Goal: Task Accomplishment & Management: Manage account settings

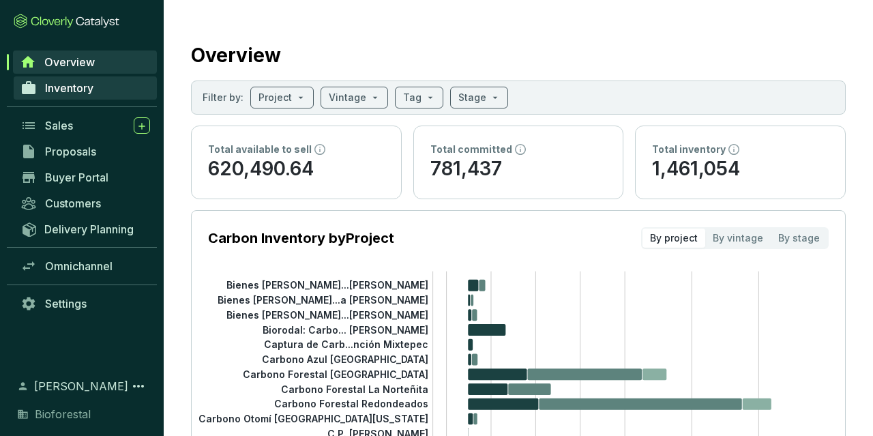
click at [62, 80] on link "Inventory" at bounding box center [85, 87] width 143 height 23
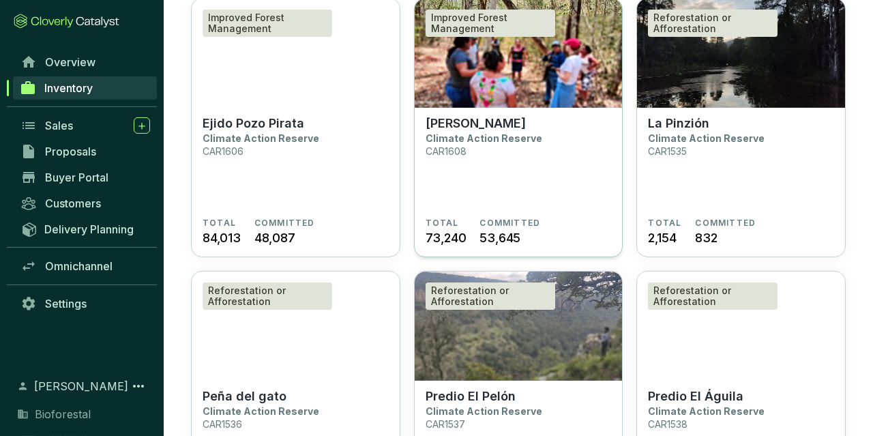
scroll to position [71, 0]
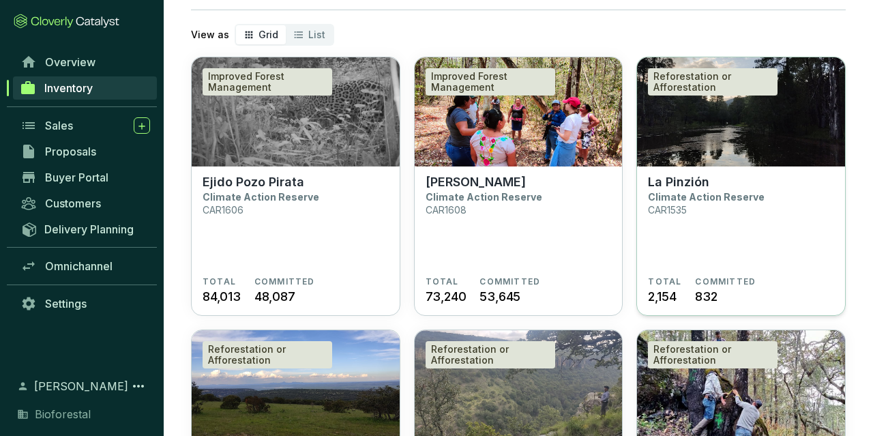
click at [683, 166] on section "La Pinzión Climate Action Reserve CAR1535 TOTAL 2,154 COMMITTED 832" at bounding box center [741, 241] width 208 height 150
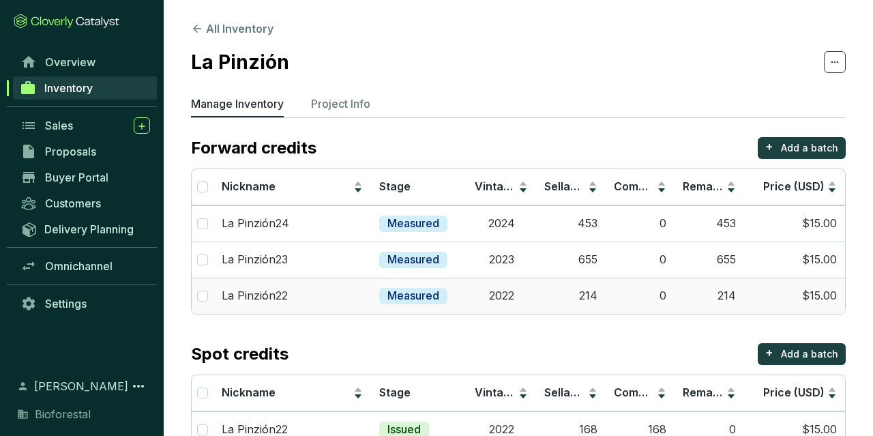
click at [643, 298] on td "0" at bounding box center [641, 296] width 70 height 36
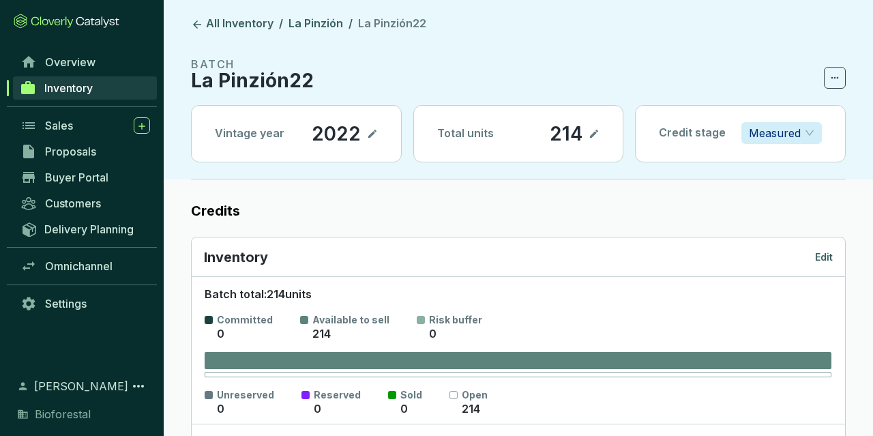
click at [596, 128] on icon at bounding box center [594, 134] width 11 height 16
click at [834, 69] on span at bounding box center [835, 78] width 22 height 22
click at [748, 314] on section "Committed 0 Available to sell 214 Risk buffer 0" at bounding box center [518, 327] width 627 height 29
click at [819, 255] on p "Edit" at bounding box center [824, 257] width 18 height 14
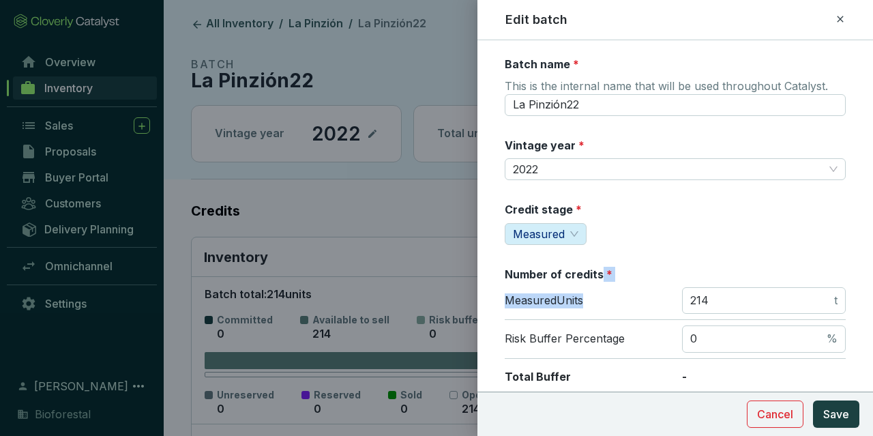
drag, startPoint x: 697, startPoint y: 285, endPoint x: 572, endPoint y: 268, distance: 126.0
click at [574, 268] on section "Number of credits * Measured Units 214 t Risk Buffer Percentage 0 % Total Buffe…" at bounding box center [675, 350] width 341 height 166
click at [742, 293] on input "214" at bounding box center [760, 300] width 141 height 15
drag, startPoint x: 739, startPoint y: 297, endPoint x: 424, endPoint y: 259, distance: 316.9
click at [690, 293] on input "214" at bounding box center [760, 300] width 141 height 15
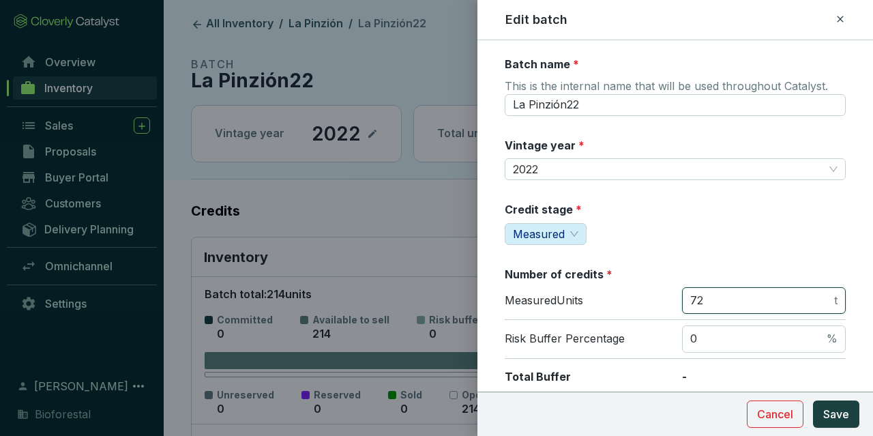
type input "72"
click at [612, 211] on div "Credit stage * Measured" at bounding box center [675, 223] width 341 height 43
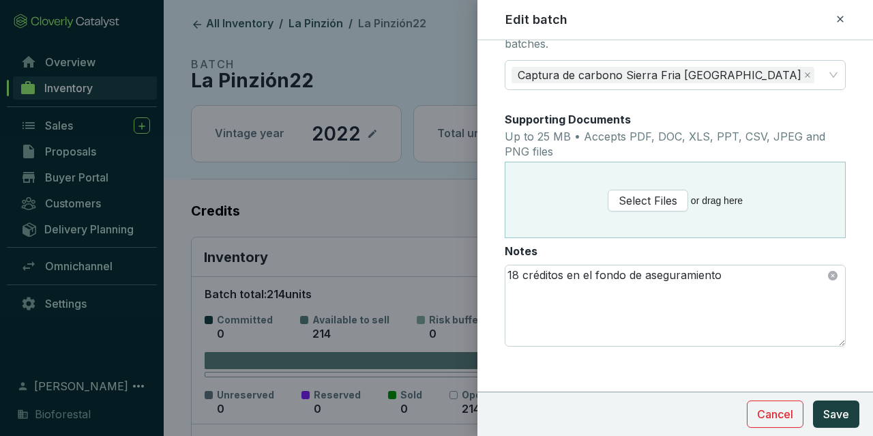
scroll to position [791, 0]
drag, startPoint x: 517, startPoint y: 272, endPoint x: 459, endPoint y: 264, distance: 57.8
click at [506, 264] on textarea "18 créditos en el fondo de aseguramiento" at bounding box center [676, 304] width 340 height 81
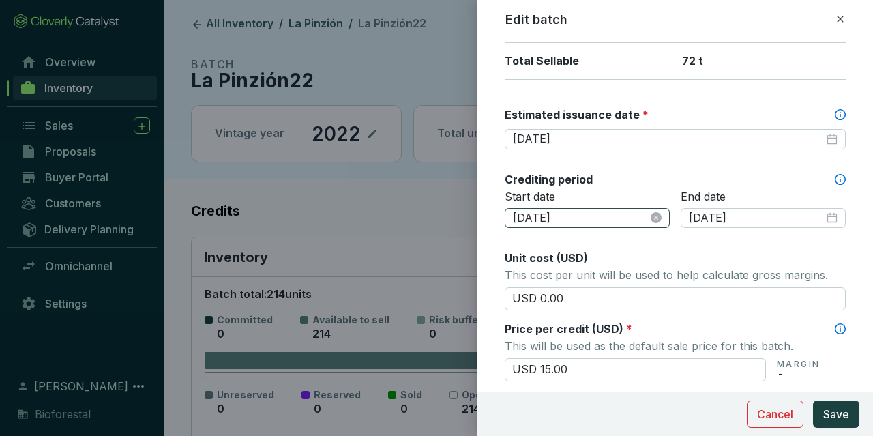
scroll to position [317, 0]
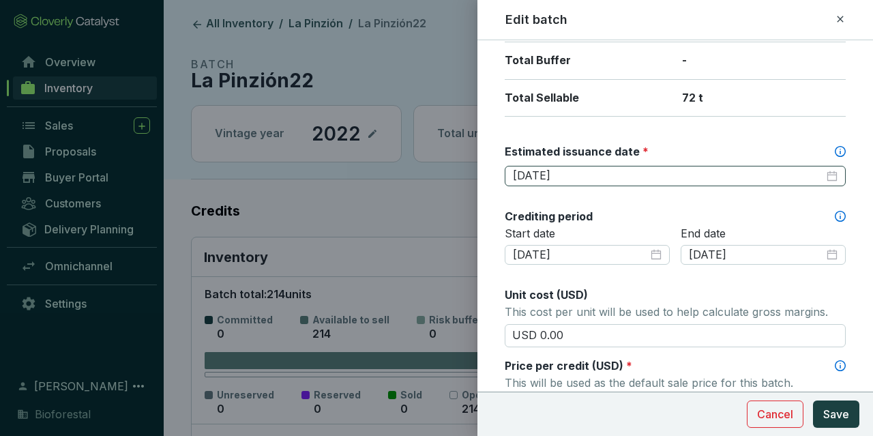
type textarea "5 créditos en el fondo de aseguramiento"
click at [632, 177] on input "[DATE]" at bounding box center [668, 176] width 311 height 15
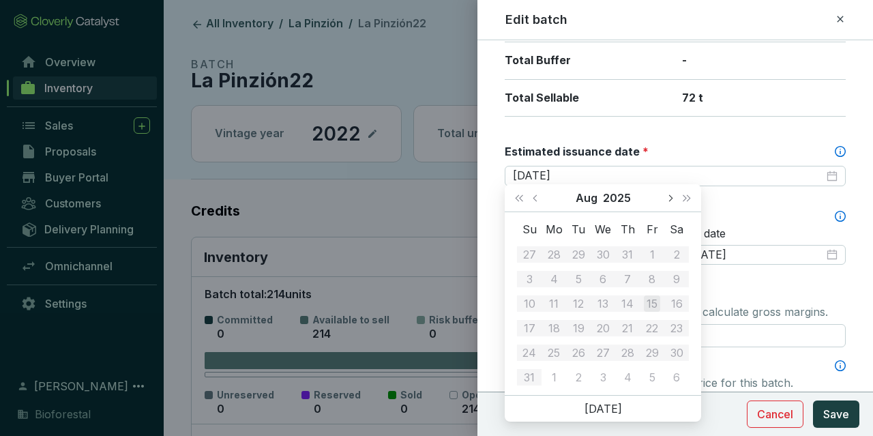
click at [673, 197] on button "Next month (PageDown)" at bounding box center [670, 197] width 18 height 27
click at [668, 199] on span "Next month (PageDown)" at bounding box center [670, 197] width 7 height 7
type input "[DATE]"
click at [607, 310] on div "15" at bounding box center [603, 303] width 16 height 16
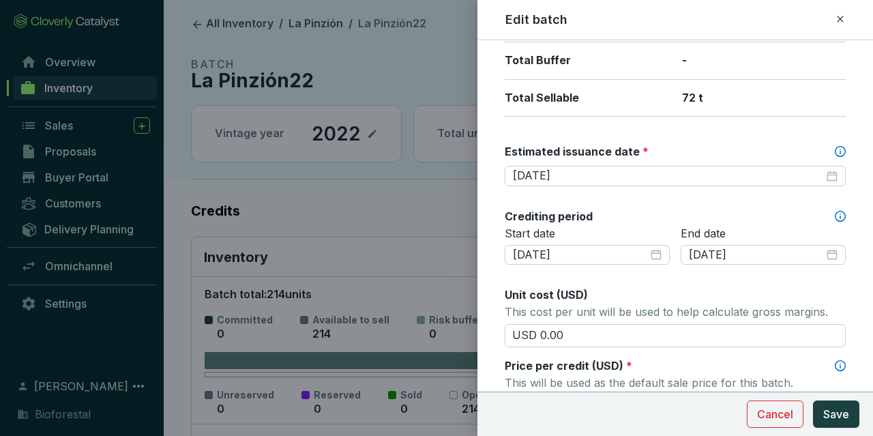
click at [634, 147] on label "Estimated issuance date *" at bounding box center [577, 151] width 144 height 15
click at [817, 404] on button "Save" at bounding box center [836, 414] width 46 height 27
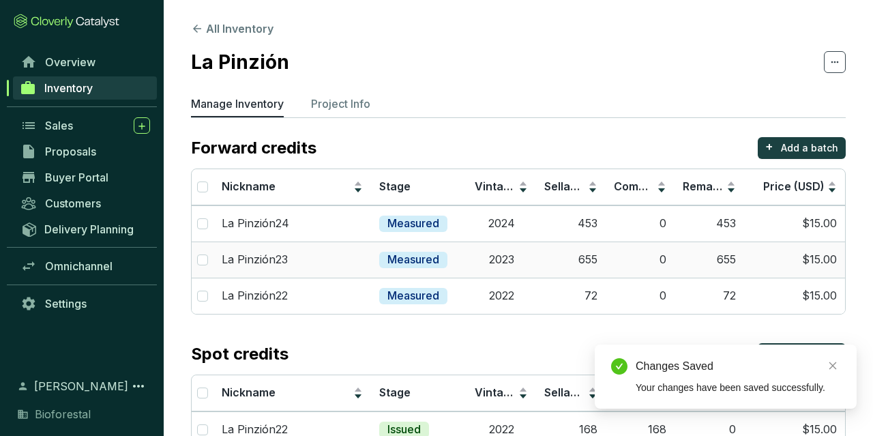
click at [518, 264] on td "2023" at bounding box center [502, 260] width 70 height 36
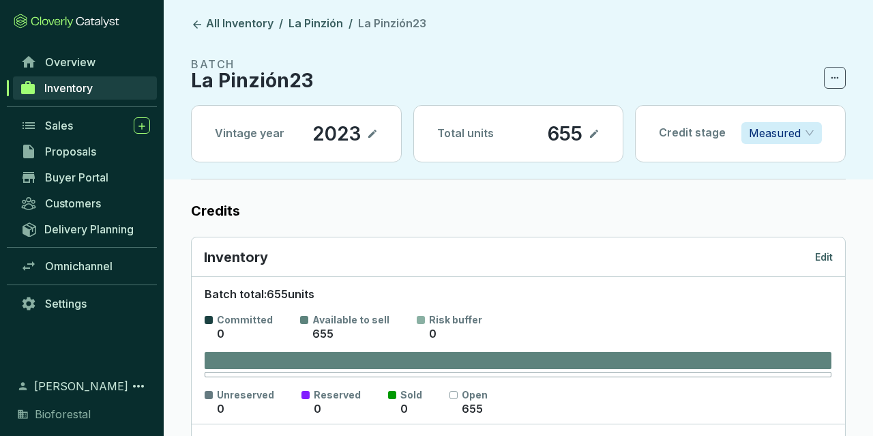
click at [830, 261] on p "Edit" at bounding box center [824, 257] width 18 height 14
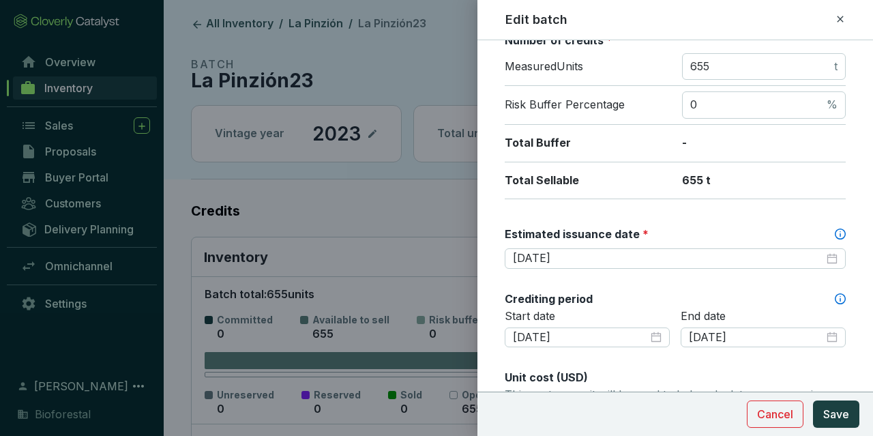
scroll to position [237, 0]
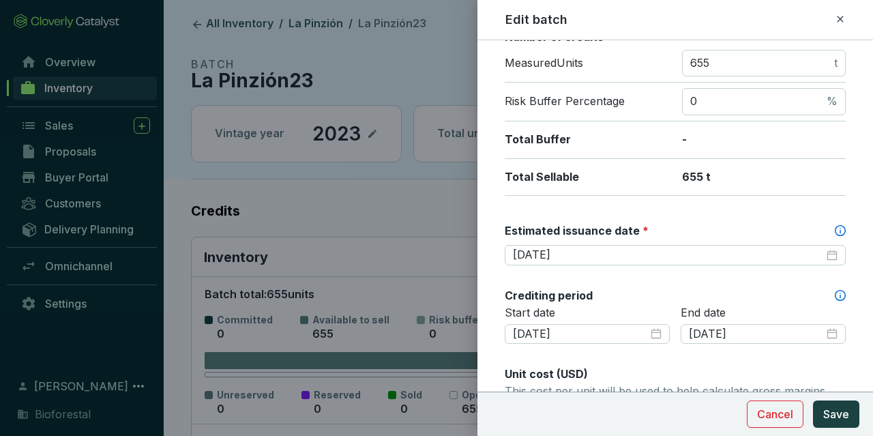
drag, startPoint x: 721, startPoint y: 53, endPoint x: 675, endPoint y: 57, distance: 45.9
click at [675, 57] on div "Measured Units 655 t" at bounding box center [675, 66] width 341 height 33
click at [742, 72] on span "655 t" at bounding box center [764, 63] width 164 height 27
drag, startPoint x: 739, startPoint y: 63, endPoint x: 626, endPoint y: 54, distance: 113.7
click at [690, 56] on input "655" at bounding box center [760, 63] width 141 height 15
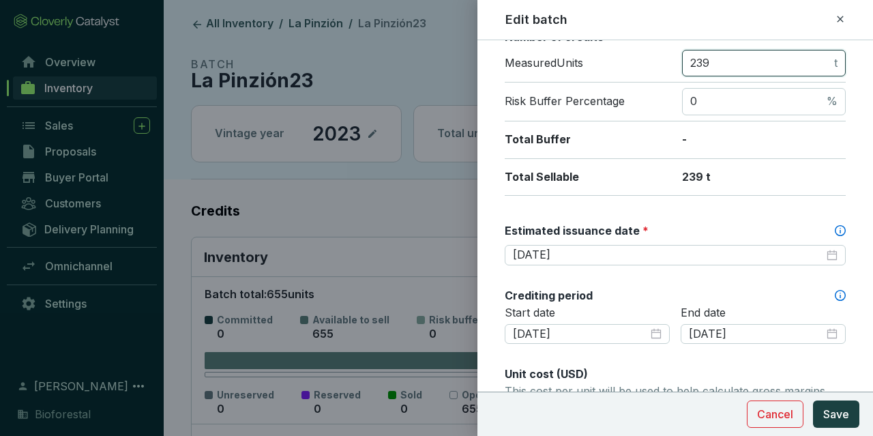
type input "239"
click at [568, 278] on div "Batch name * This is the internal name that will be used throughout Catalyst. L…" at bounding box center [675, 367] width 341 height 1096
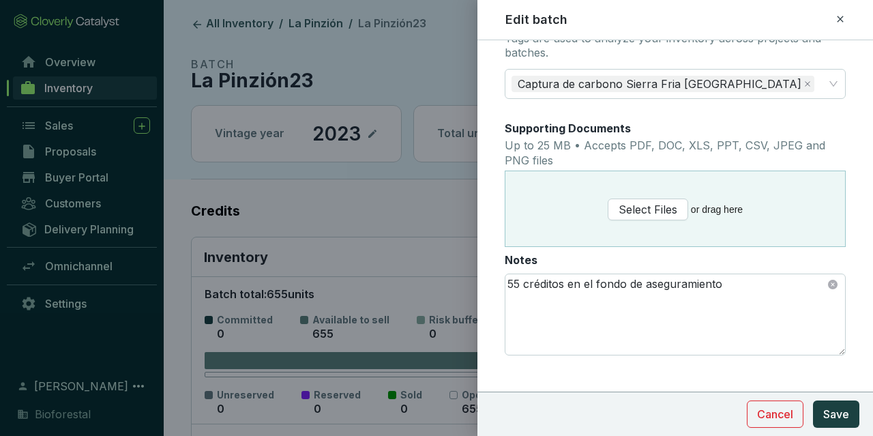
scroll to position [791, 0]
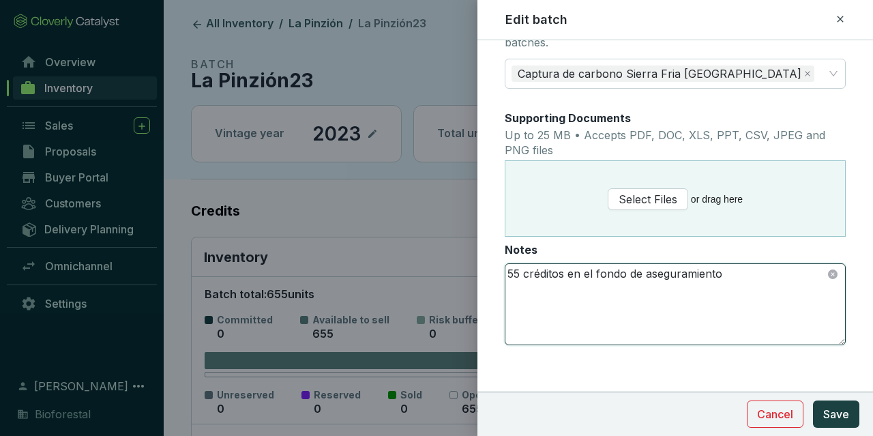
click at [568, 276] on textarea "55 créditos en el fondo de aseguramiento" at bounding box center [676, 304] width 340 height 81
drag, startPoint x: 520, startPoint y: 271, endPoint x: 443, endPoint y: 260, distance: 77.2
click at [506, 264] on textarea "55 créditos en el fondo de aseguramiento" at bounding box center [676, 304] width 340 height 81
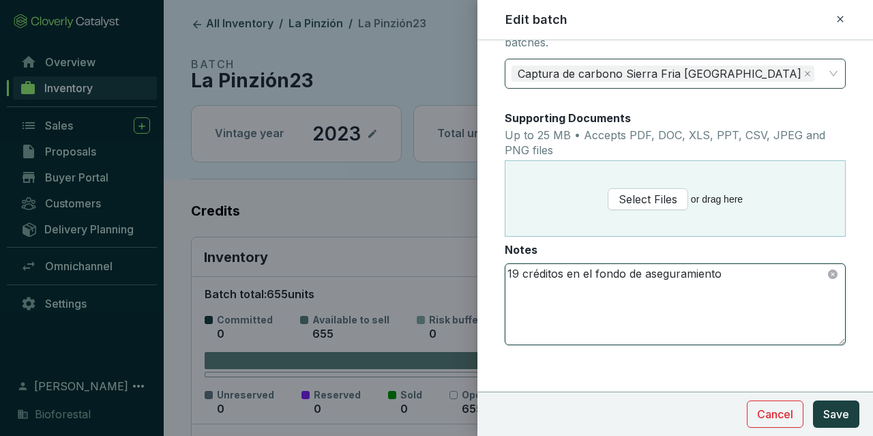
click at [779, 66] on div "Captura de carbono Sierra Fria [GEOGRAPHIC_DATA]" at bounding box center [668, 73] width 320 height 27
type textarea "19 créditos en el fondo de aseguramiento"
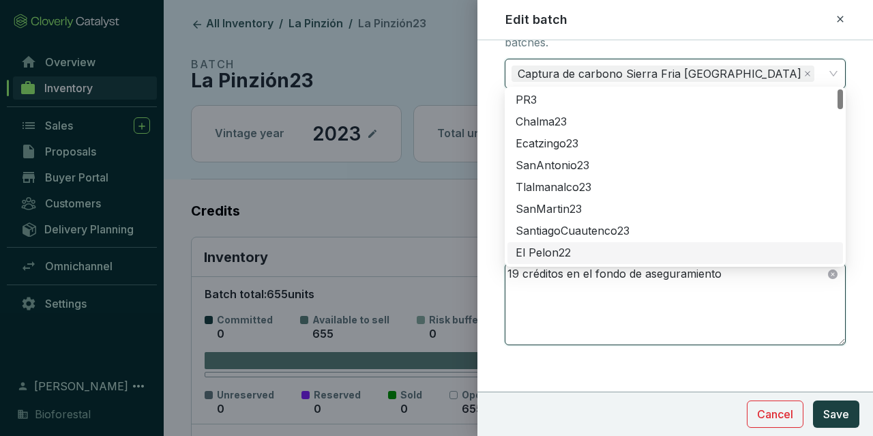
click at [736, 306] on textarea "19 créditos en el fondo de aseguramiento" at bounding box center [676, 304] width 340 height 81
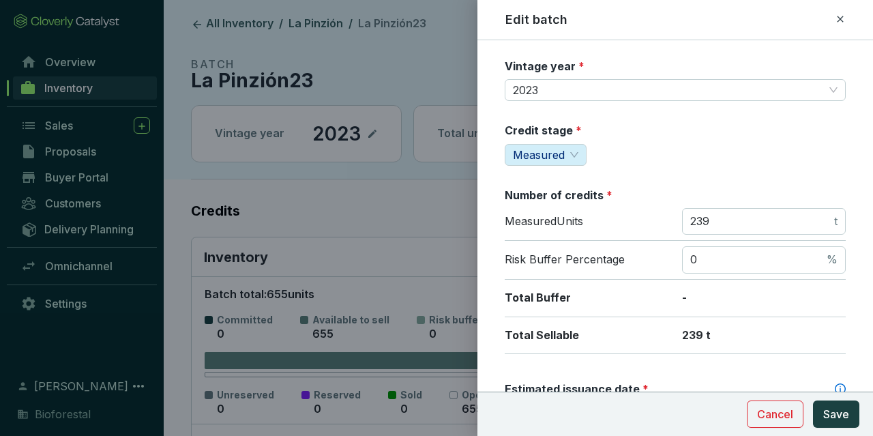
scroll to position [0, 0]
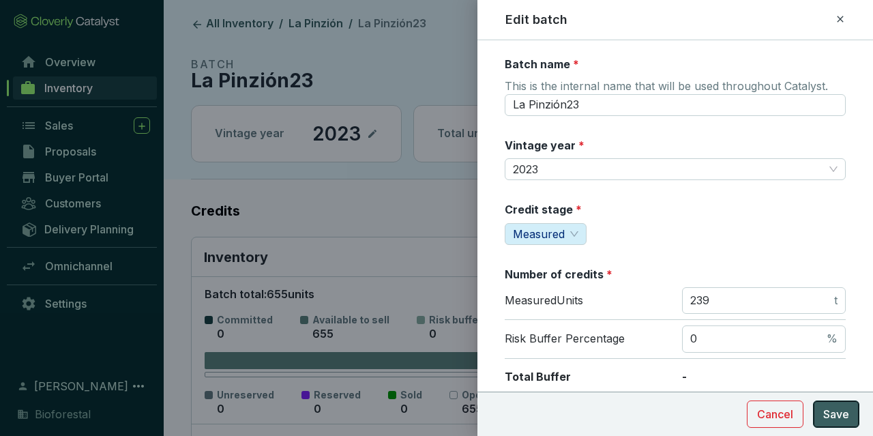
click at [841, 408] on span "Save" at bounding box center [837, 414] width 26 height 16
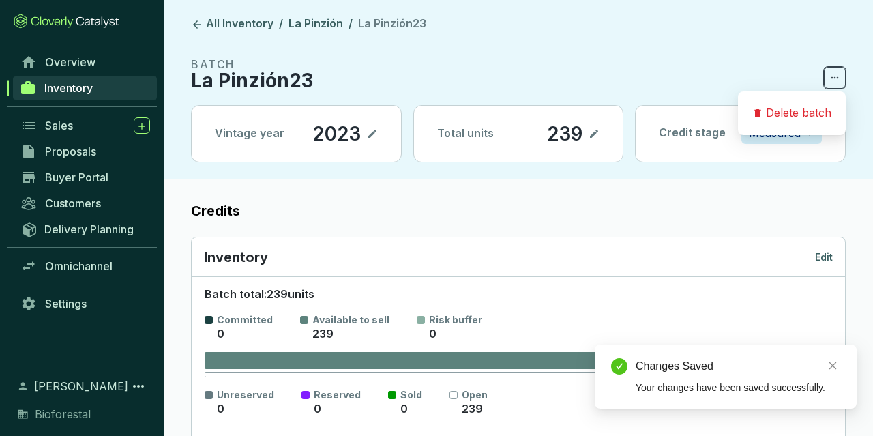
click at [841, 73] on span at bounding box center [835, 78] width 22 height 22
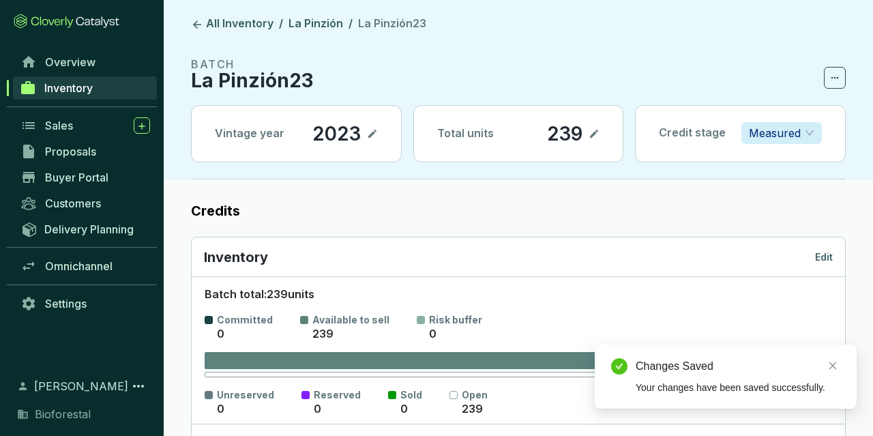
click at [820, 260] on p "Edit" at bounding box center [824, 257] width 18 height 14
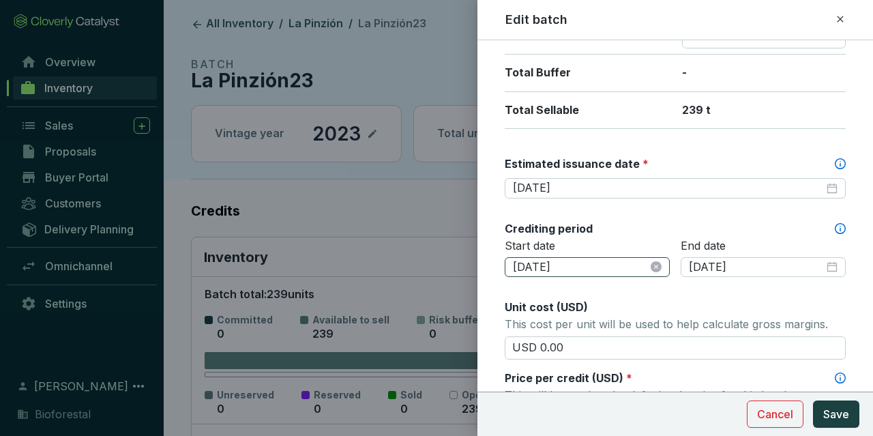
scroll to position [317, 0]
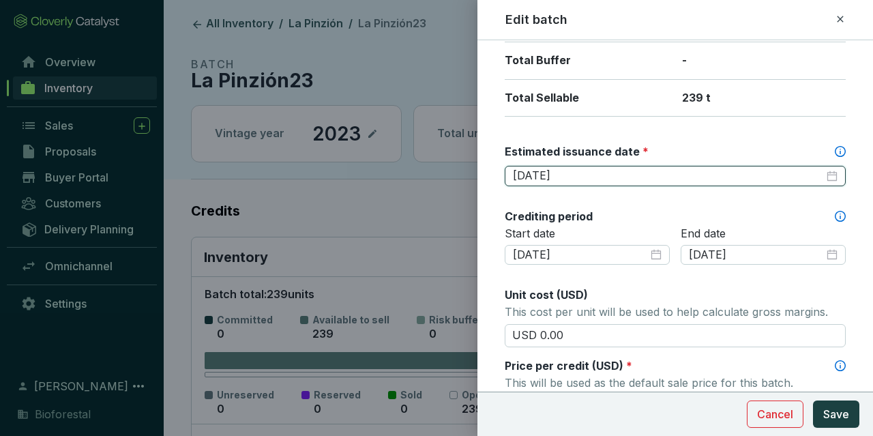
click at [597, 174] on input "[DATE]" at bounding box center [668, 176] width 311 height 15
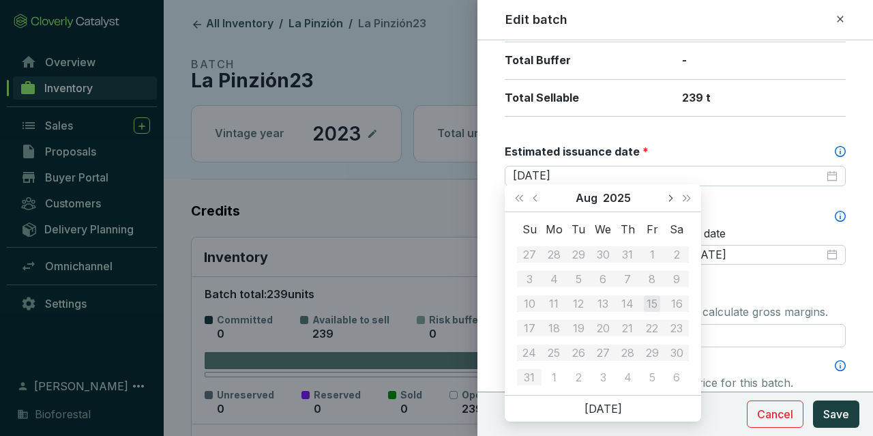
click at [667, 197] on button "Next month (PageDown)" at bounding box center [670, 197] width 18 height 27
type input "[DATE]"
click at [605, 299] on div "15" at bounding box center [603, 303] width 16 height 16
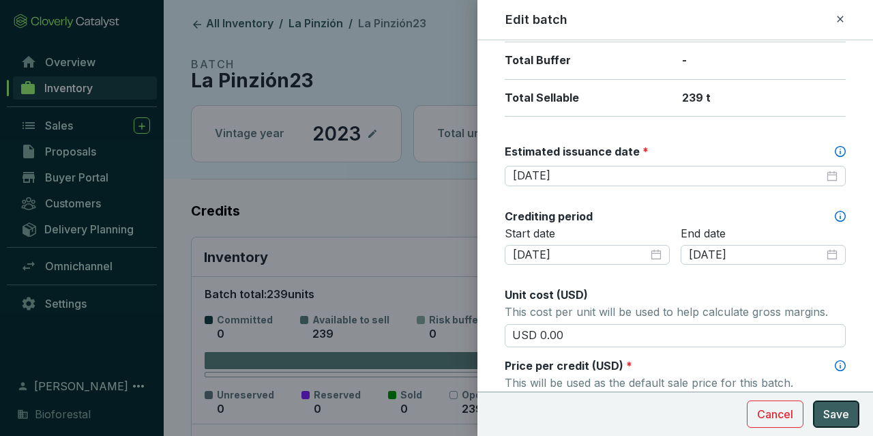
click at [824, 409] on button "Save" at bounding box center [836, 414] width 46 height 27
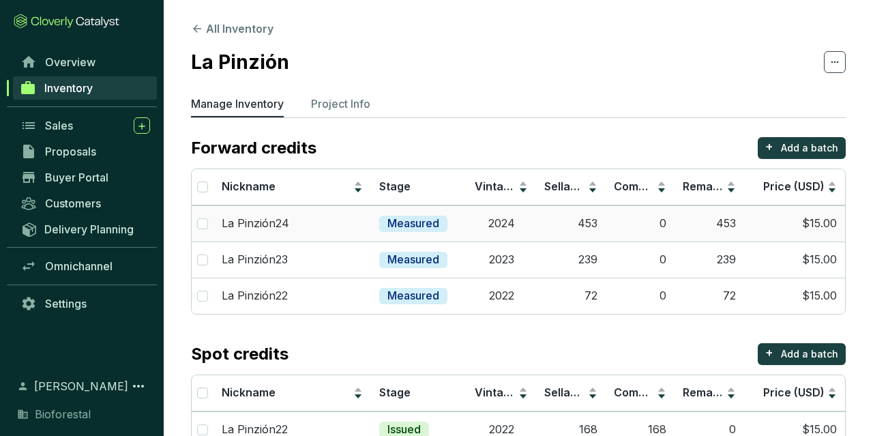
click at [686, 218] on td "453" at bounding box center [710, 223] width 70 height 36
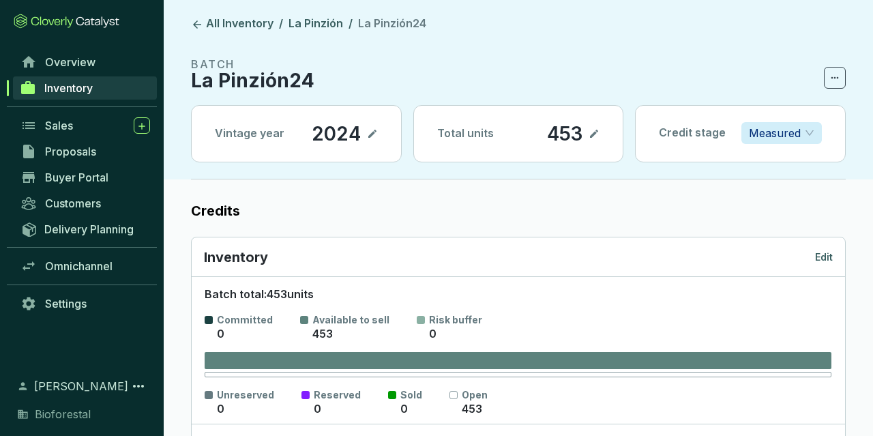
click at [828, 261] on p "Edit" at bounding box center [824, 257] width 18 height 14
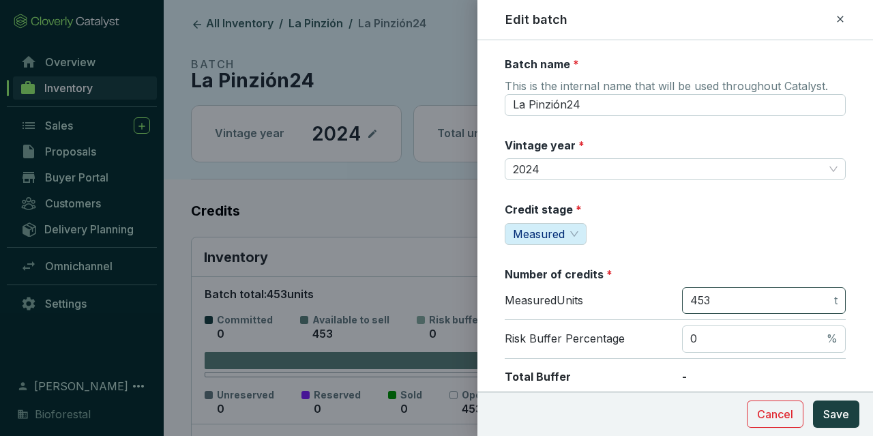
click at [725, 289] on span "453 t" at bounding box center [764, 300] width 164 height 27
drag, startPoint x: 739, startPoint y: 291, endPoint x: 510, endPoint y: 288, distance: 229.3
click at [690, 293] on input "453" at bounding box center [760, 300] width 141 height 15
type input "205"
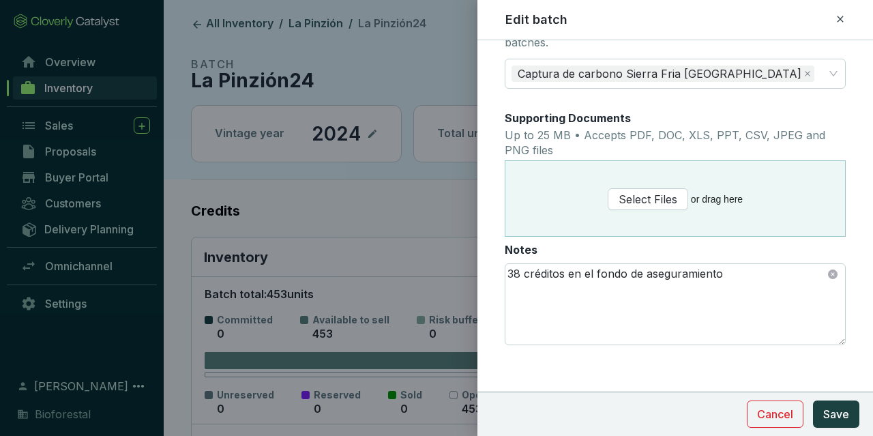
scroll to position [793, 0]
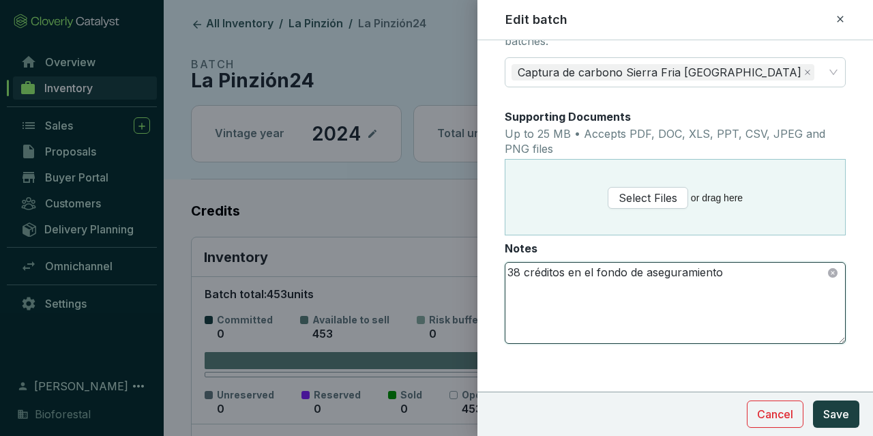
drag, startPoint x: 519, startPoint y: 267, endPoint x: 441, endPoint y: 259, distance: 78.2
click at [506, 263] on textarea "38 créditos en el fondo de aseguramiento" at bounding box center [676, 303] width 340 height 81
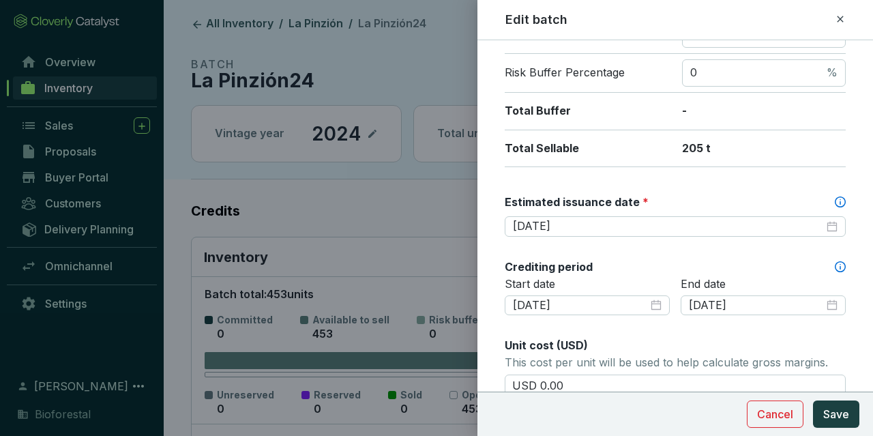
scroll to position [239, 0]
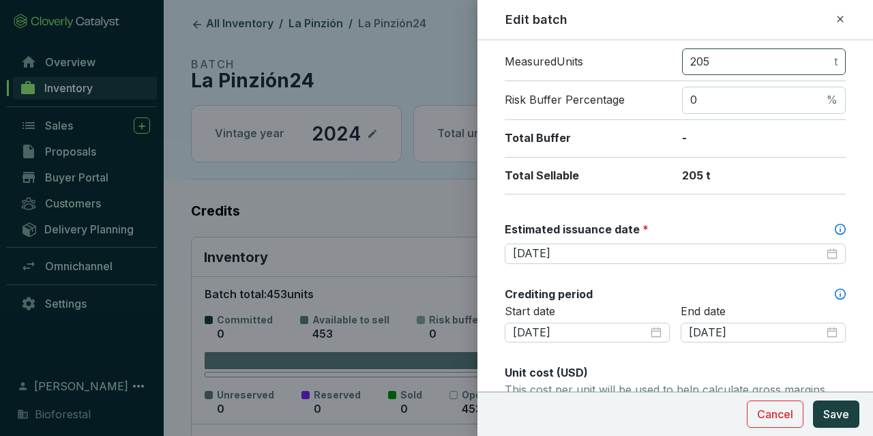
type textarea "16 créditos en el fondo de aseguramiento"
drag, startPoint x: 747, startPoint y: 61, endPoint x: 599, endPoint y: 60, distance: 148.1
click at [690, 60] on input "205" at bounding box center [760, 62] width 141 height 15
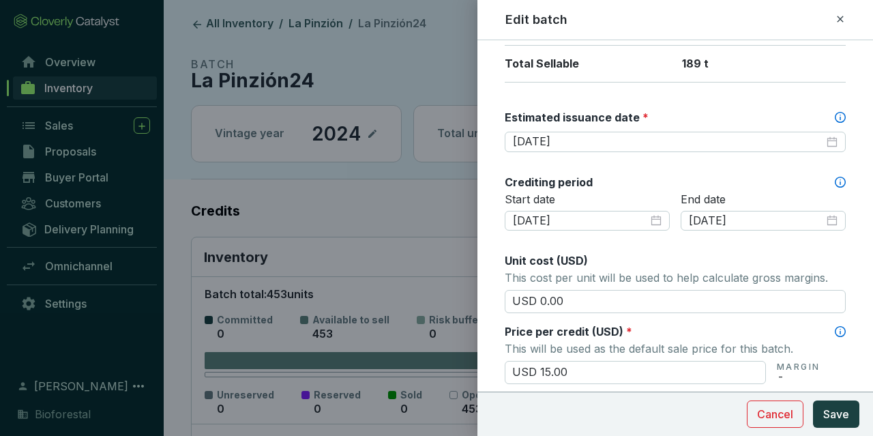
scroll to position [318, 0]
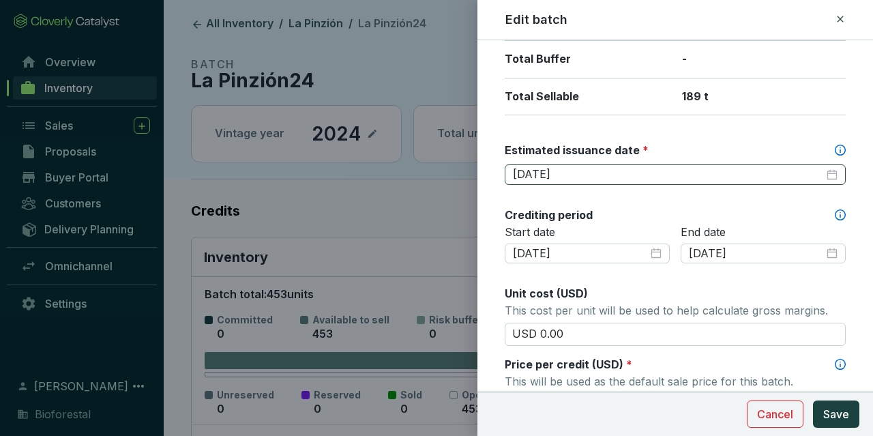
type input "189"
click at [733, 172] on input "[DATE]" at bounding box center [668, 174] width 311 height 15
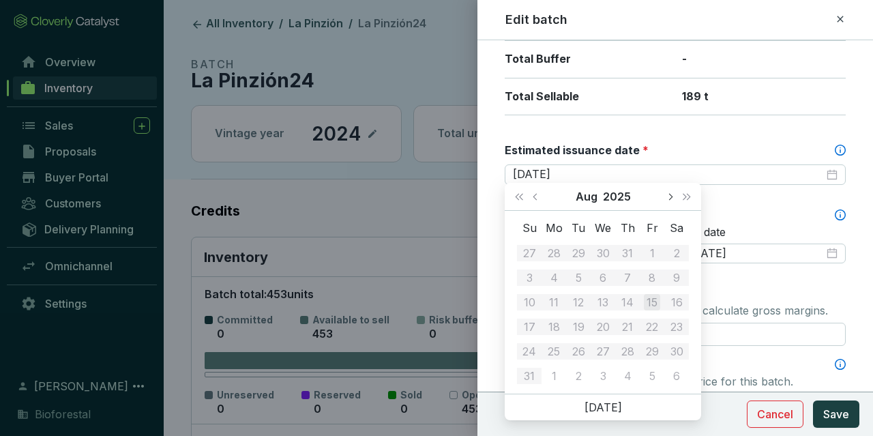
click at [673, 200] on button "Next month (PageDown)" at bounding box center [670, 196] width 18 height 27
type input "[DATE]"
click at [596, 306] on div "15" at bounding box center [603, 302] width 16 height 16
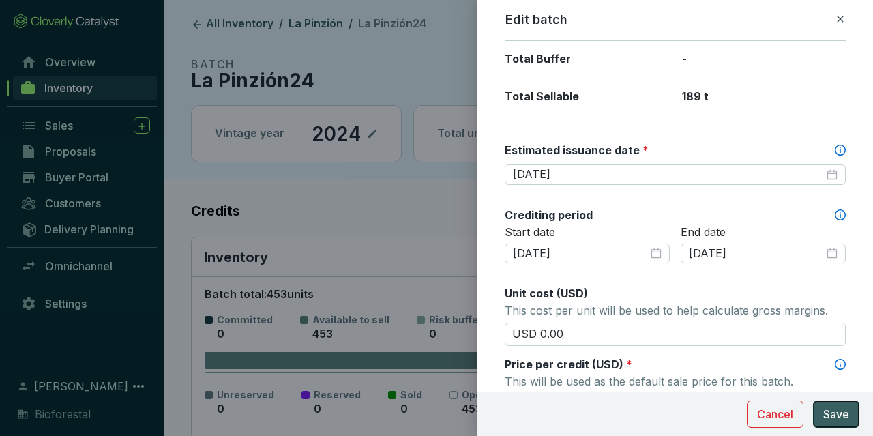
click at [815, 414] on button "Save" at bounding box center [836, 414] width 46 height 27
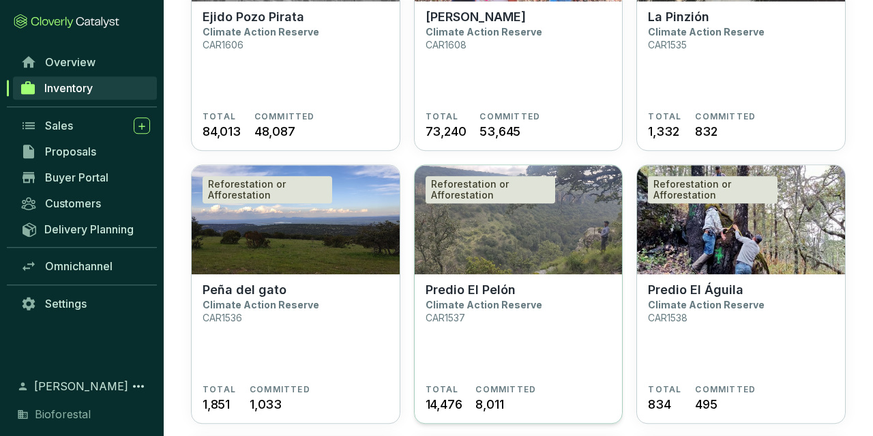
scroll to position [284, 0]
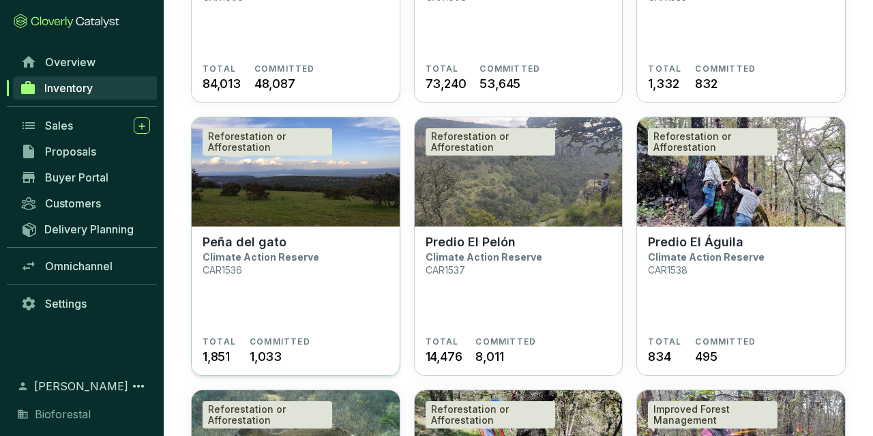
click at [299, 139] on div "Reforestation or Afforestation" at bounding box center [268, 141] width 130 height 27
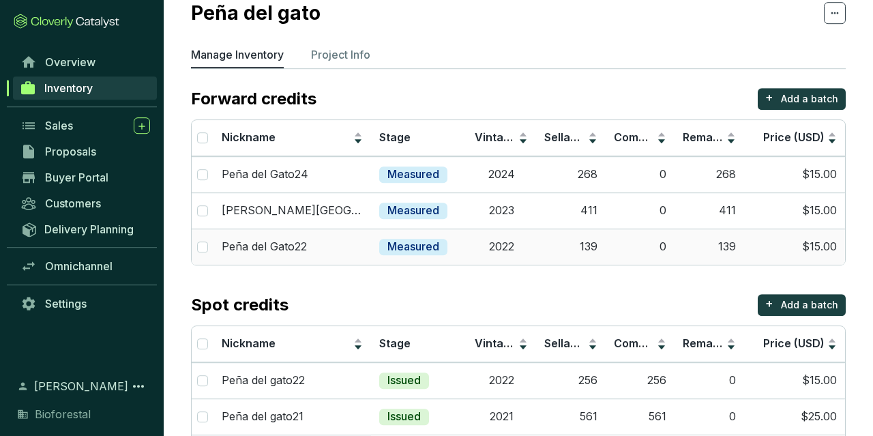
scroll to position [71, 0]
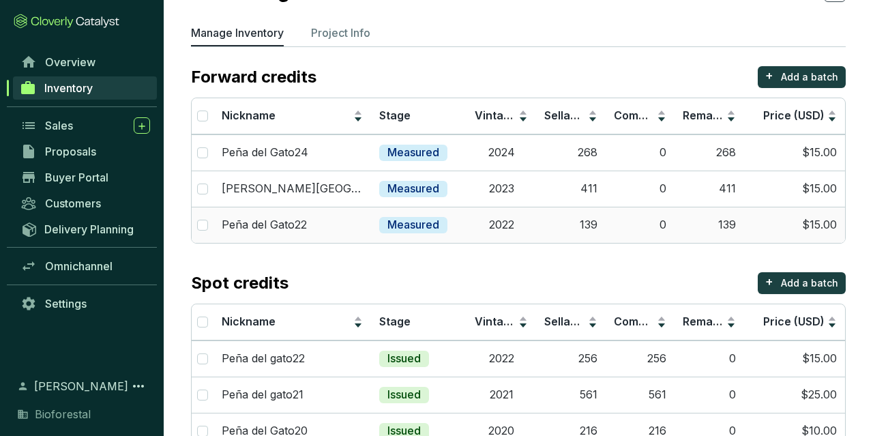
click at [605, 233] on td "139" at bounding box center [571, 225] width 70 height 36
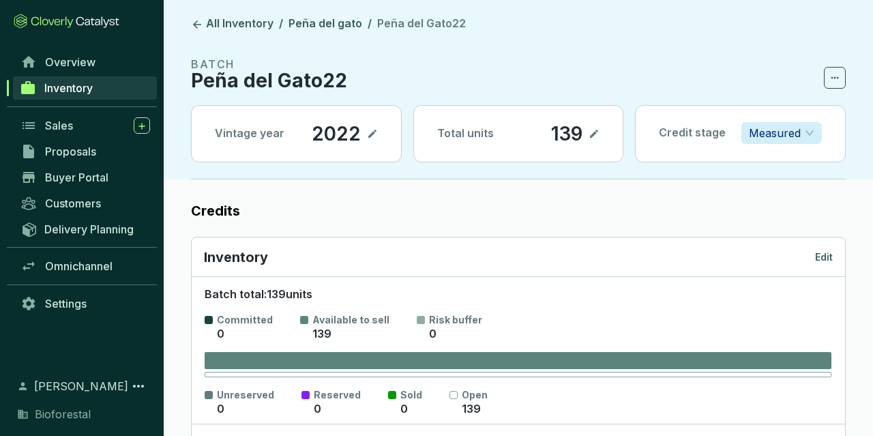
click at [840, 73] on icon at bounding box center [835, 78] width 11 height 16
click at [824, 253] on p "Edit" at bounding box center [824, 257] width 18 height 14
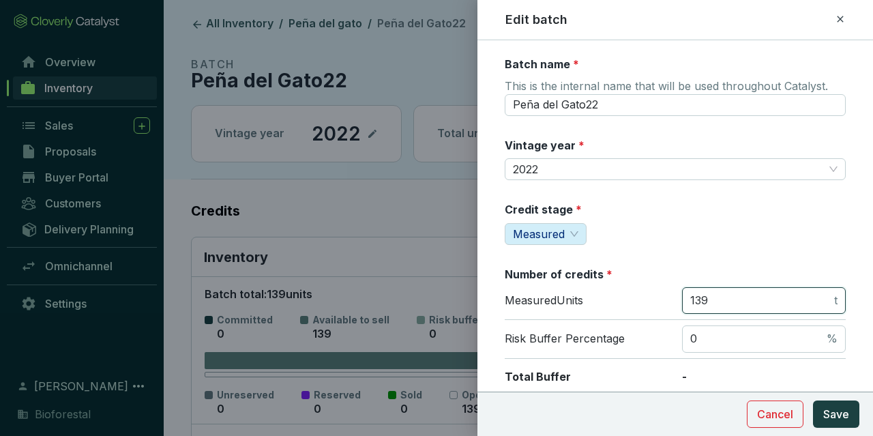
drag, startPoint x: 736, startPoint y: 299, endPoint x: 630, endPoint y: 289, distance: 106.3
click at [690, 293] on input "139" at bounding box center [760, 300] width 141 height 15
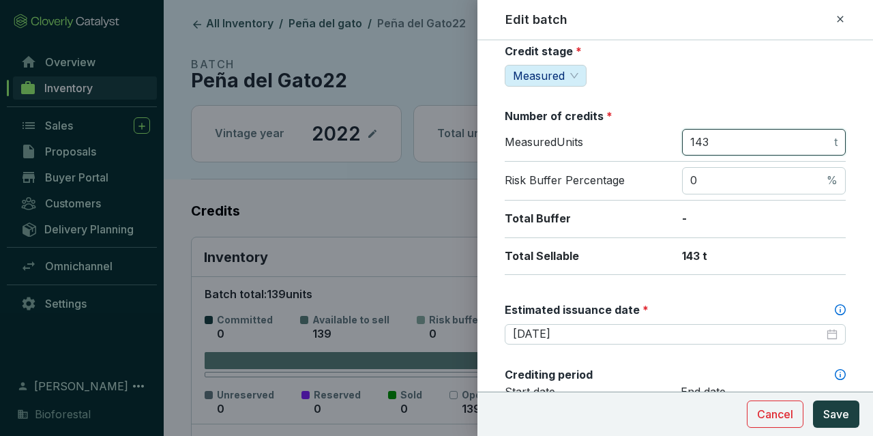
scroll to position [317, 0]
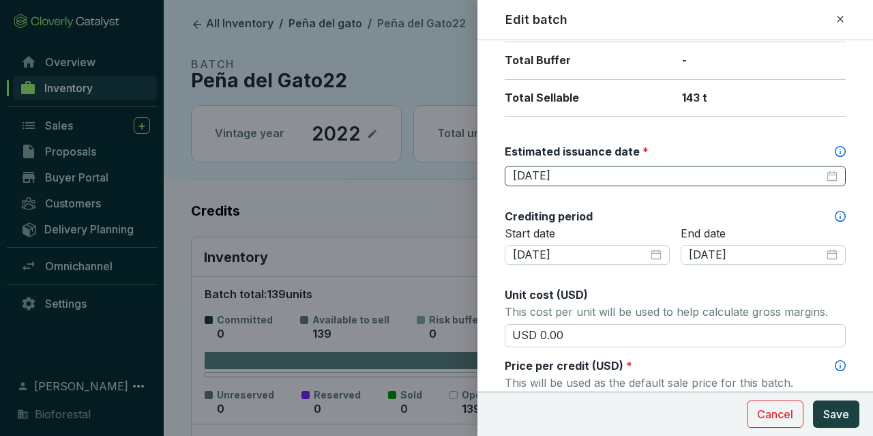
click at [648, 179] on div "2025-08-15" at bounding box center [675, 176] width 341 height 20
type input "143"
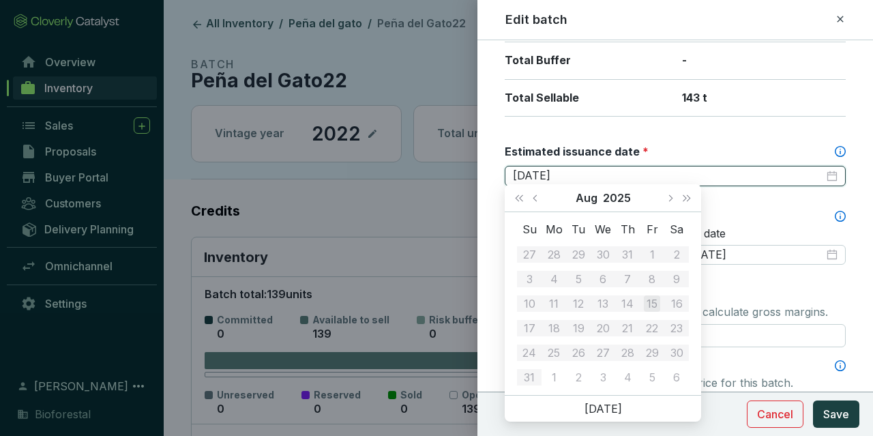
click at [648, 178] on input "[DATE]" at bounding box center [668, 176] width 311 height 15
click at [673, 192] on button "Next month (PageDown)" at bounding box center [670, 197] width 18 height 27
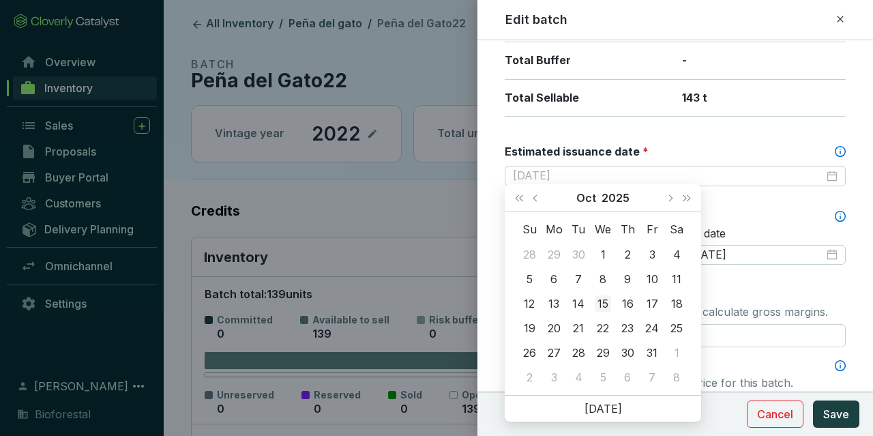
type input "[DATE]"
click at [609, 302] on div "15" at bounding box center [603, 303] width 16 height 16
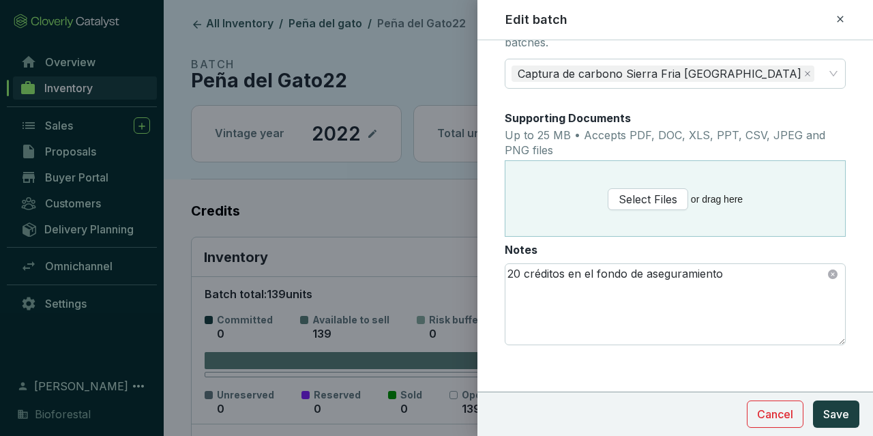
scroll to position [793, 0]
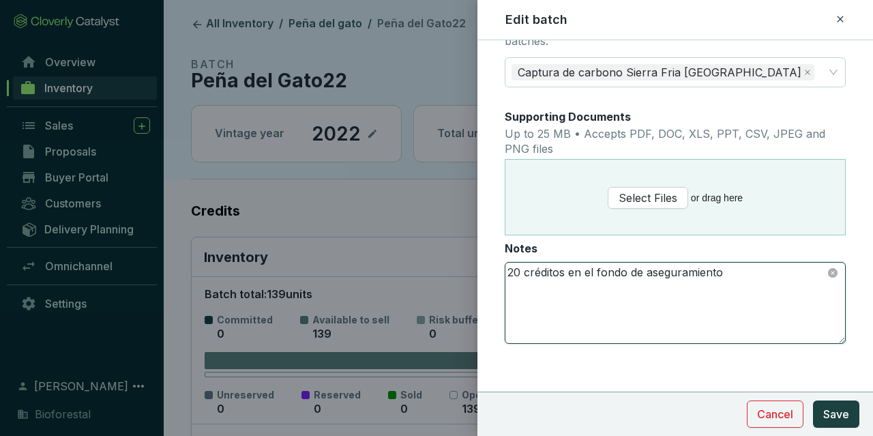
drag, startPoint x: 519, startPoint y: 265, endPoint x: 465, endPoint y: 262, distance: 54.0
click at [506, 263] on textarea "20 créditos en el fondo de aseguramiento" at bounding box center [676, 303] width 340 height 81
type textarea "12 créditos en el fondo de aseguramiento"
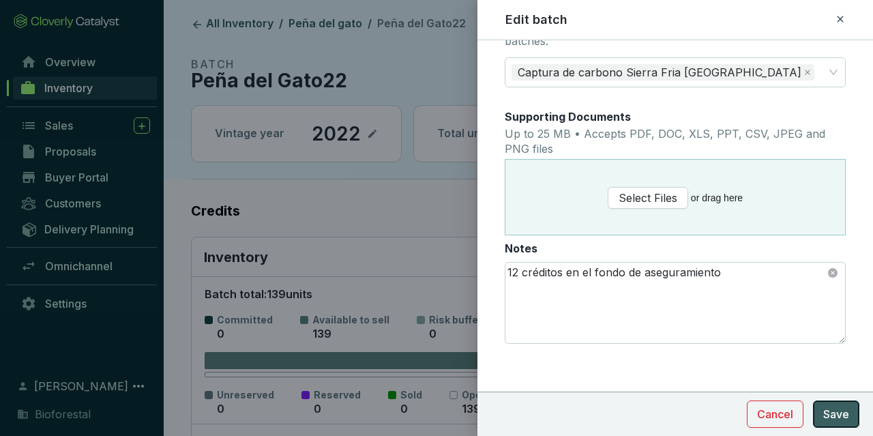
click at [821, 413] on button "Save" at bounding box center [836, 414] width 46 height 27
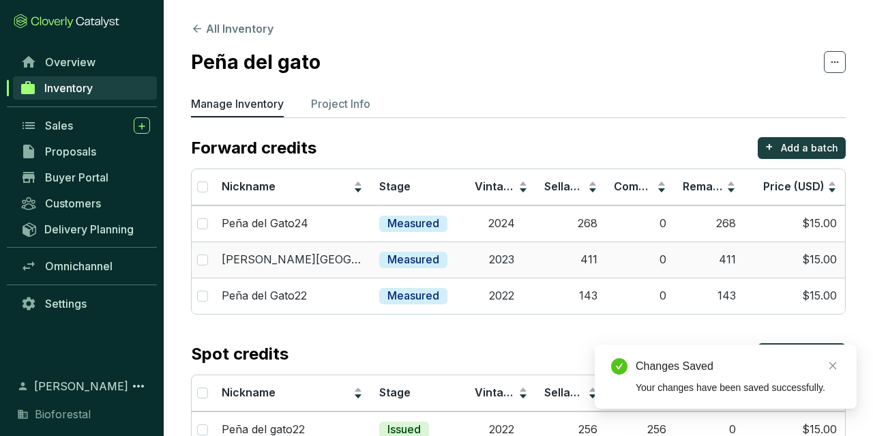
click at [475, 253] on td "2023" at bounding box center [502, 260] width 70 height 36
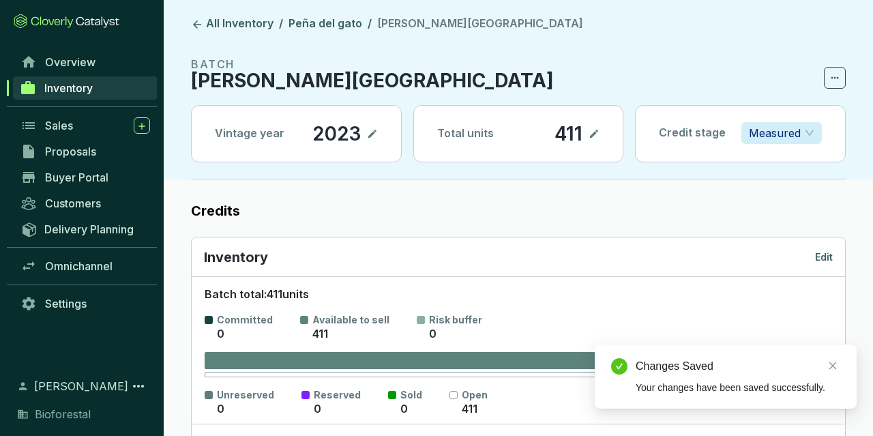
click at [822, 259] on p "Edit" at bounding box center [824, 257] width 18 height 14
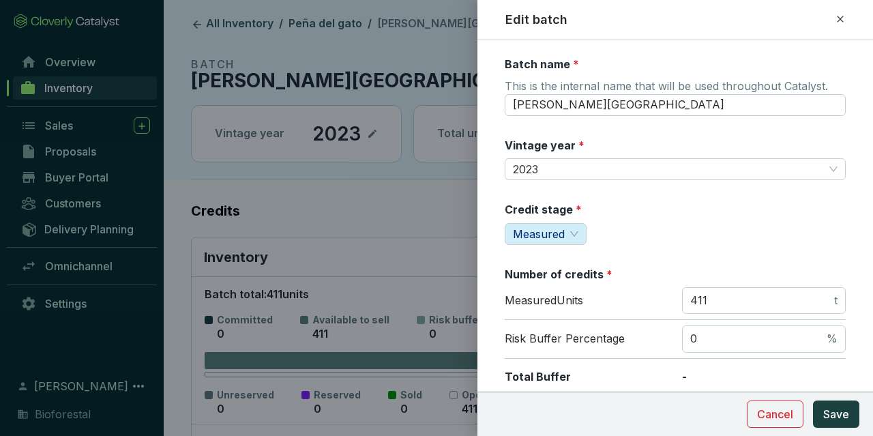
scroll to position [79, 0]
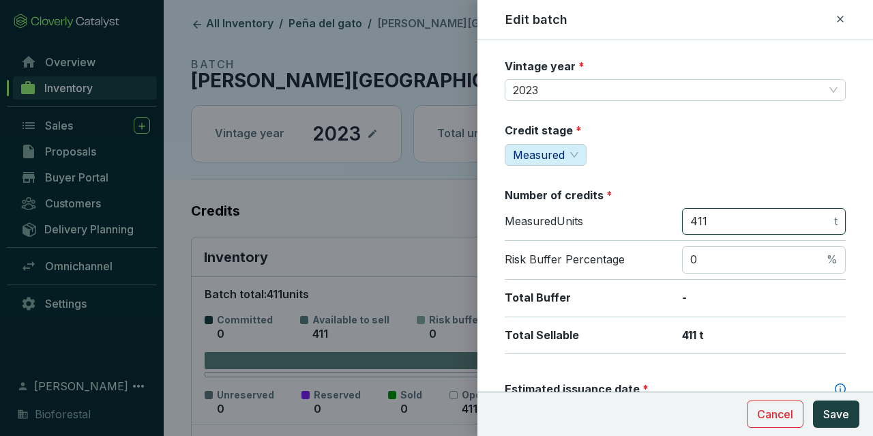
drag, startPoint x: 717, startPoint y: 224, endPoint x: 697, endPoint y: 224, distance: 20.5
click at [697, 224] on input "411" at bounding box center [760, 221] width 141 height 15
drag, startPoint x: 736, startPoint y: 220, endPoint x: 701, endPoint y: 226, distance: 35.2
click at [701, 226] on input "457" at bounding box center [760, 221] width 141 height 15
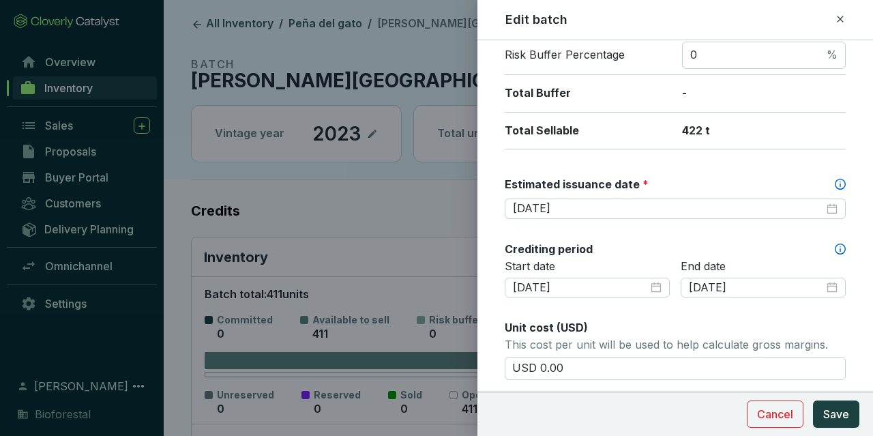
scroll to position [317, 0]
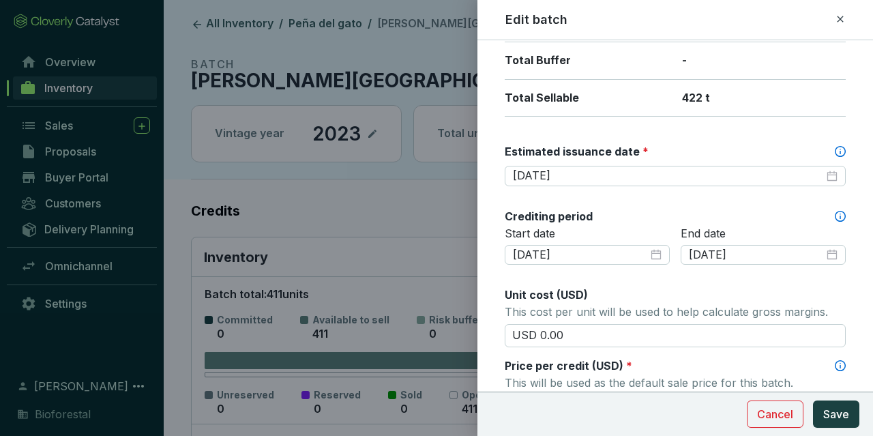
type input "422"
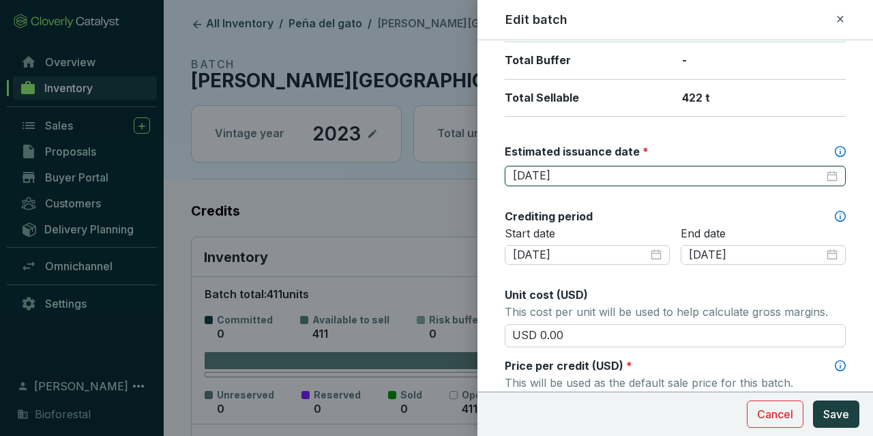
click at [596, 176] on input "[DATE]" at bounding box center [668, 176] width 311 height 15
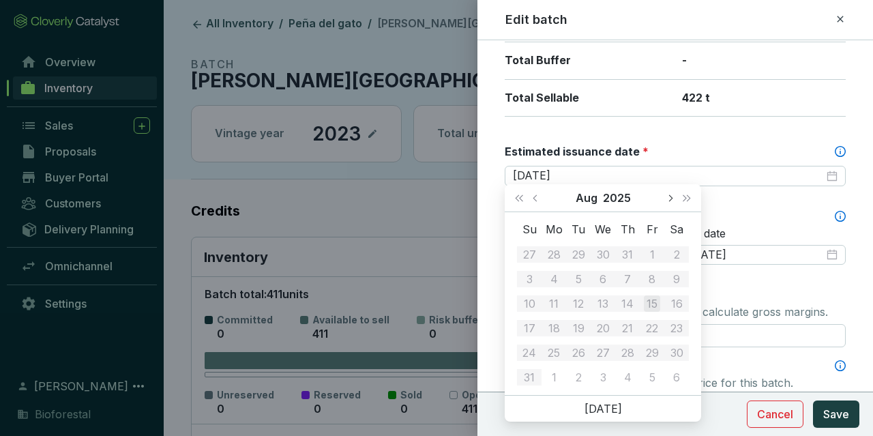
click at [666, 197] on button "Next month (PageDown)" at bounding box center [670, 197] width 18 height 27
type input "[DATE]"
click at [603, 300] on div "15" at bounding box center [603, 303] width 16 height 16
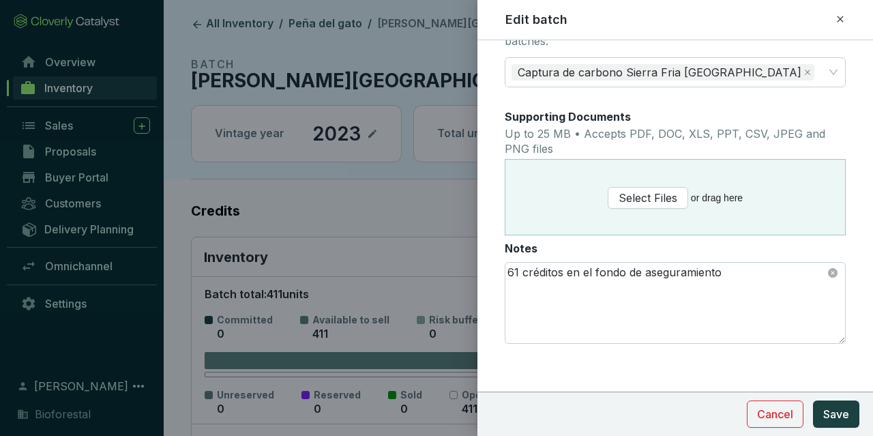
scroll to position [793, 0]
drag, startPoint x: 517, startPoint y: 263, endPoint x: 459, endPoint y: 256, distance: 58.4
click at [506, 263] on textarea "61 créditos en el fondo de aseguramiento" at bounding box center [676, 303] width 340 height 81
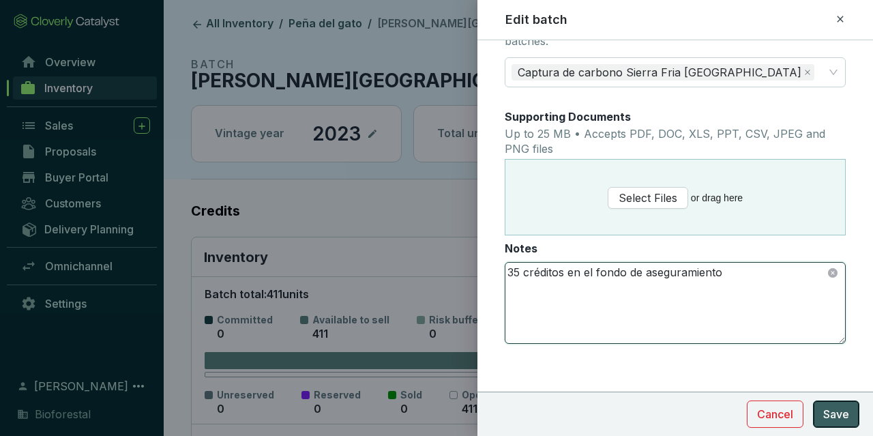
type textarea "35 créditos en el fondo de aseguramiento"
click at [853, 418] on button "Save" at bounding box center [836, 414] width 46 height 27
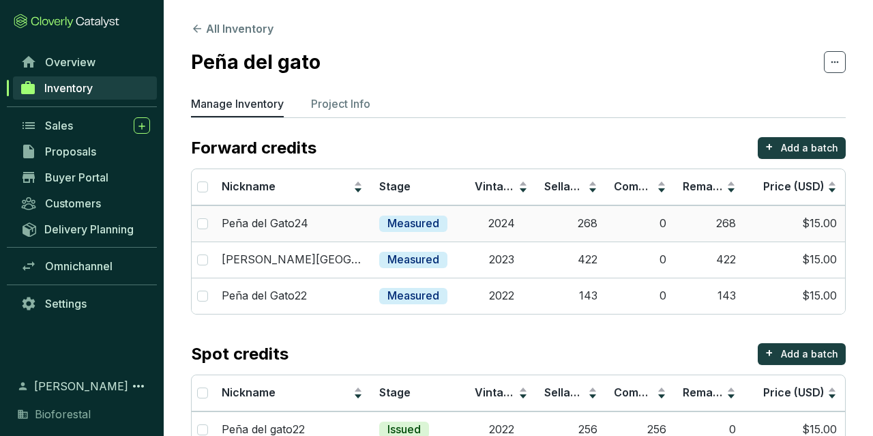
click at [517, 220] on td "2024" at bounding box center [502, 223] width 70 height 36
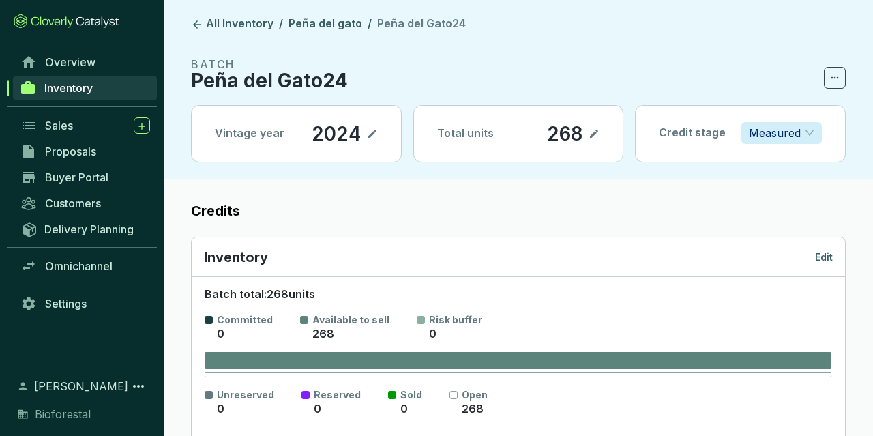
click at [828, 251] on p "Edit" at bounding box center [824, 257] width 18 height 14
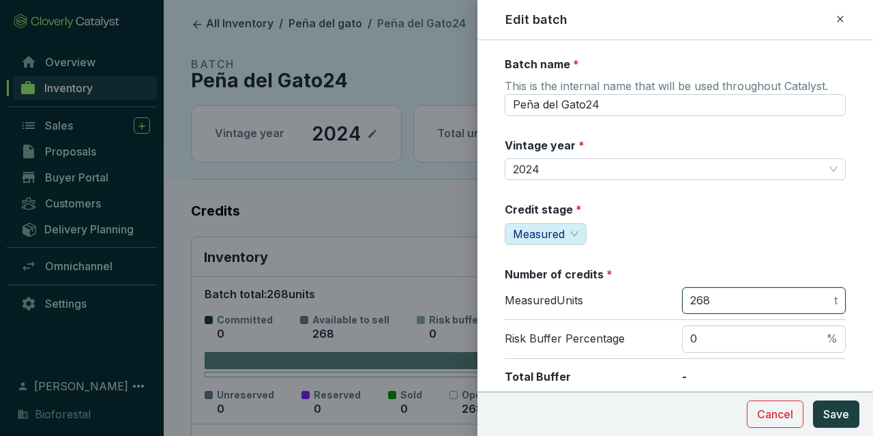
drag, startPoint x: 730, startPoint y: 299, endPoint x: 691, endPoint y: 295, distance: 39.0
click at [691, 295] on input "268" at bounding box center [760, 300] width 141 height 15
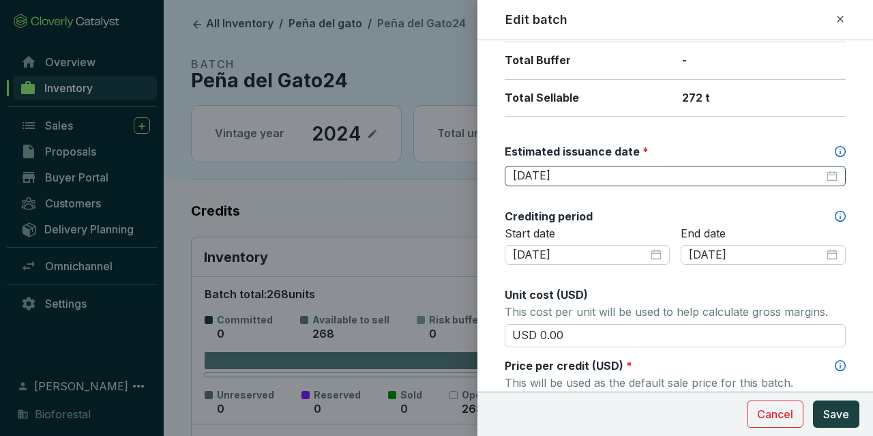
type input "272"
click at [617, 173] on input "[DATE]" at bounding box center [668, 176] width 311 height 15
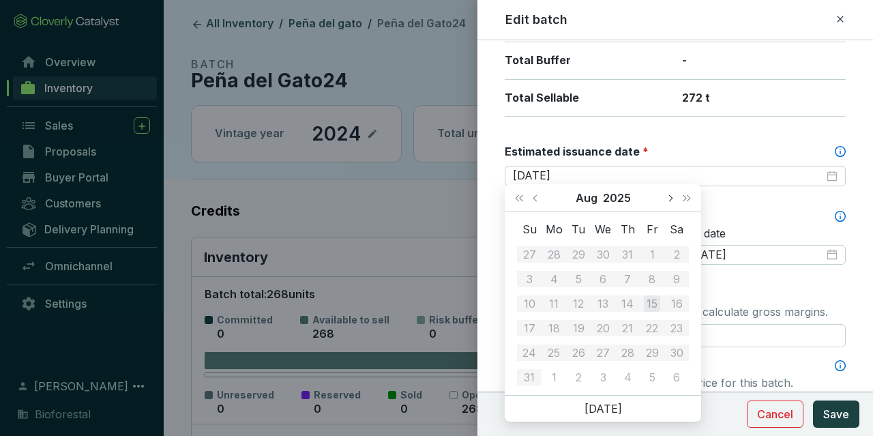
click at [671, 201] on button "Next month (PageDown)" at bounding box center [670, 197] width 18 height 27
type input "2025-10-15"
click at [600, 302] on div "15" at bounding box center [603, 303] width 16 height 16
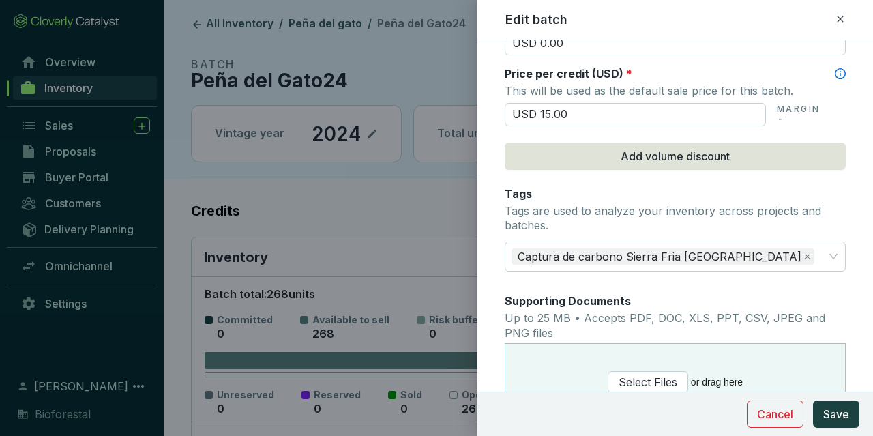
scroll to position [793, 0]
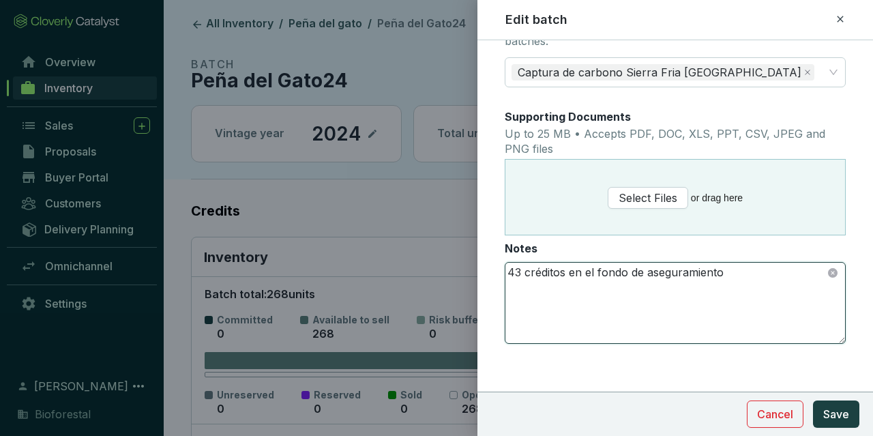
drag, startPoint x: 517, startPoint y: 268, endPoint x: 493, endPoint y: 264, distance: 24.2
click at [506, 264] on textarea "43 créditos en el fondo de aseguramiento" at bounding box center [676, 303] width 340 height 81
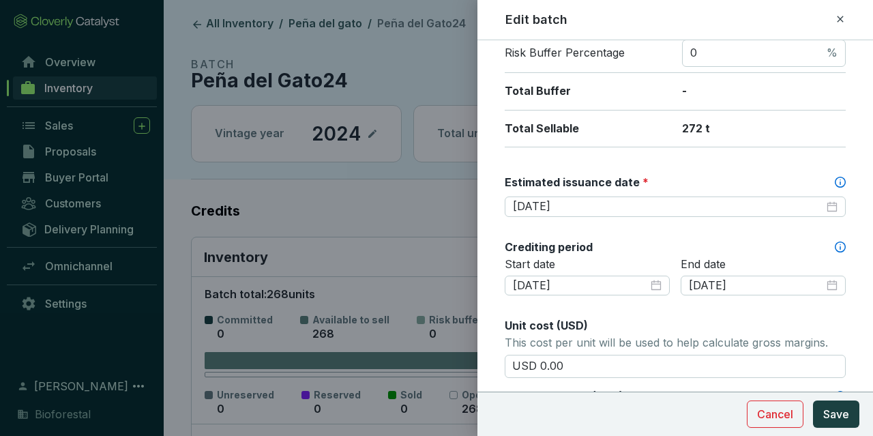
scroll to position [239, 0]
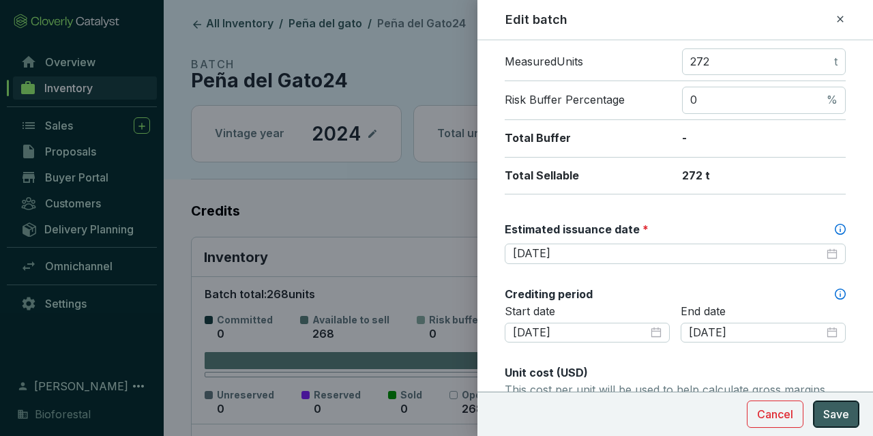
type textarea "23 créditos en el fondo de aseguramiento"
click at [842, 405] on button "Save" at bounding box center [836, 414] width 46 height 27
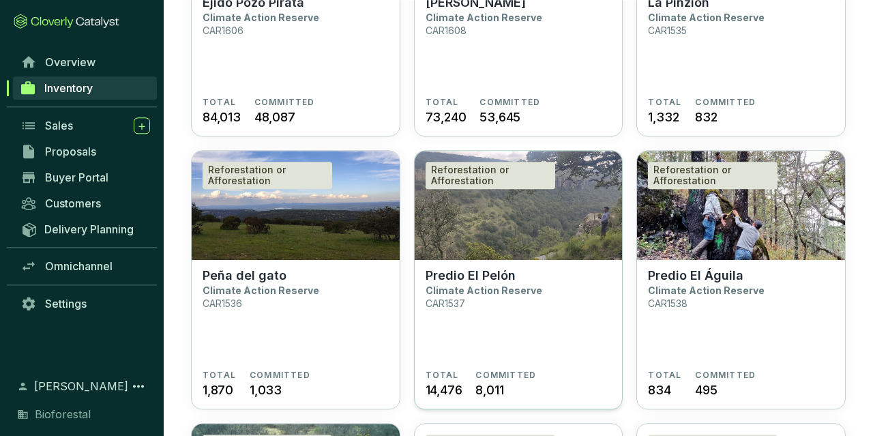
scroll to position [284, 0]
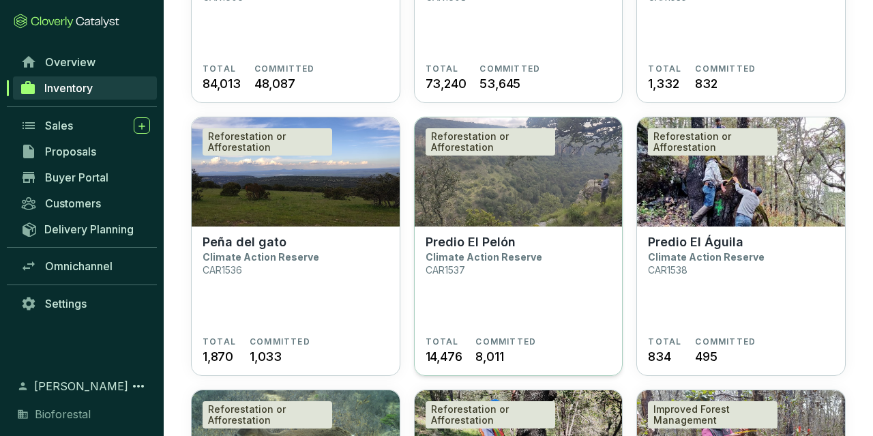
click at [462, 207] on img at bounding box center [519, 171] width 208 height 109
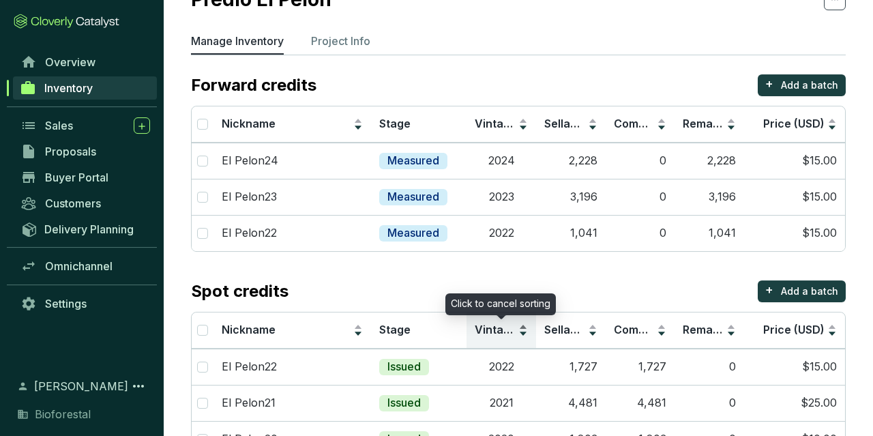
scroll to position [37, 0]
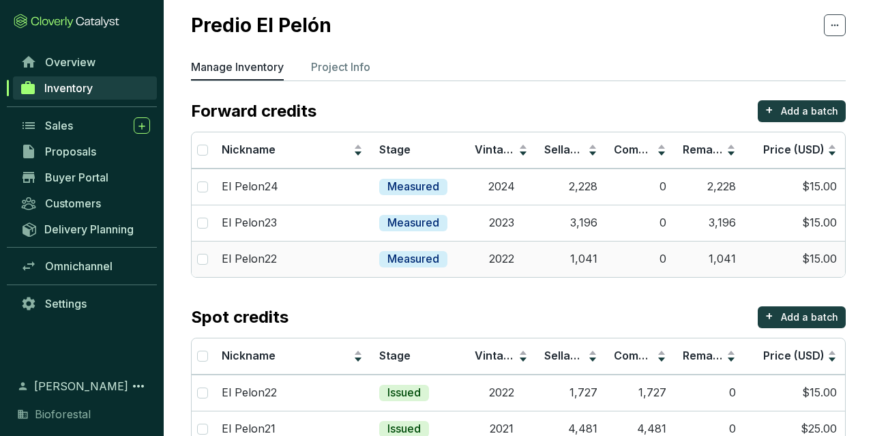
click at [508, 272] on td "2022" at bounding box center [502, 259] width 70 height 36
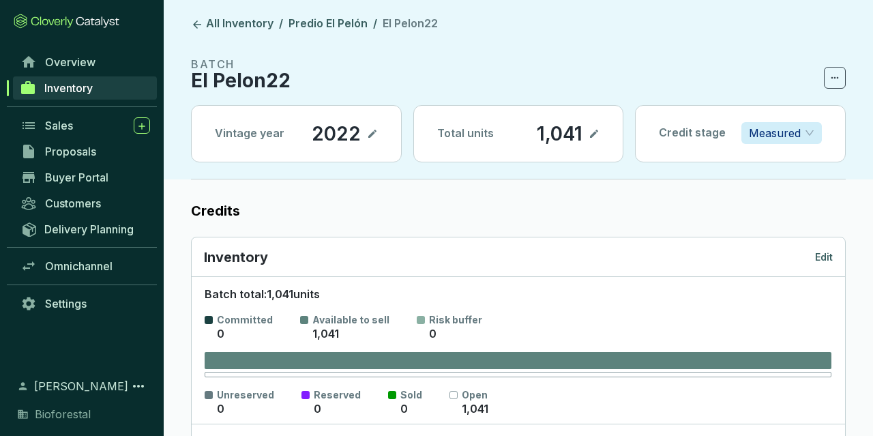
click at [821, 257] on p "Edit" at bounding box center [824, 257] width 18 height 14
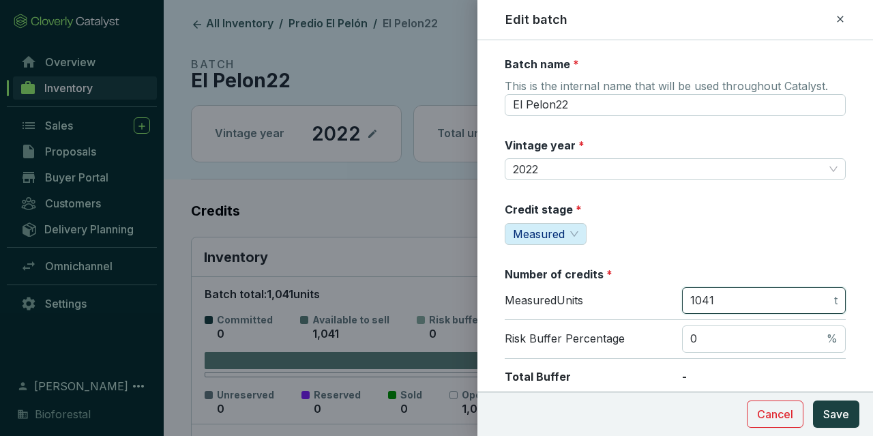
drag, startPoint x: 727, startPoint y: 300, endPoint x: 700, endPoint y: 305, distance: 27.2
click at [700, 305] on input "1041" at bounding box center [760, 300] width 141 height 15
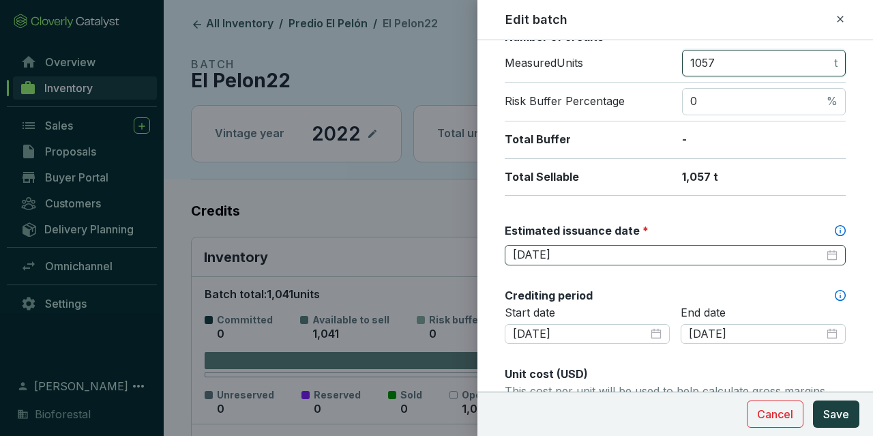
type input "1057"
click at [609, 256] on input "[DATE]" at bounding box center [668, 255] width 311 height 15
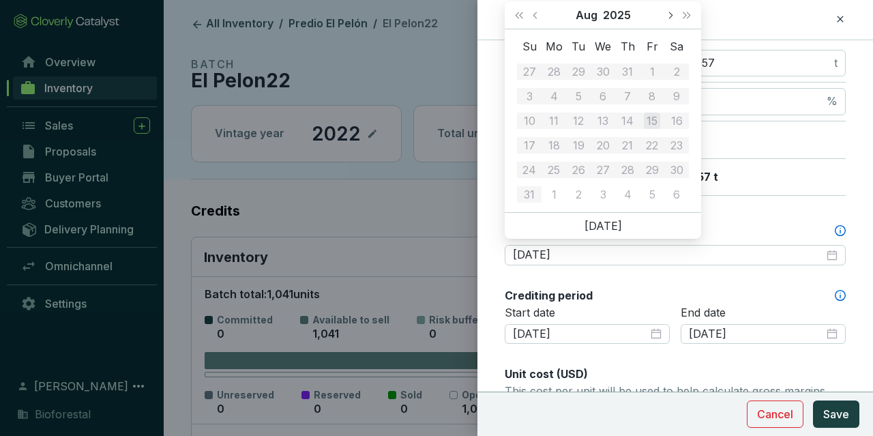
click at [670, 21] on button "Next month (PageDown)" at bounding box center [670, 14] width 18 height 27
type input "[DATE]"
click at [601, 117] on div "15" at bounding box center [603, 121] width 16 height 16
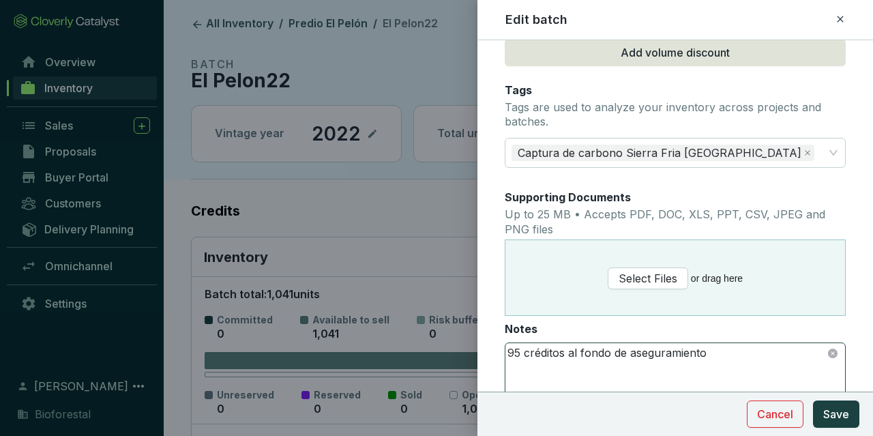
scroll to position [793, 0]
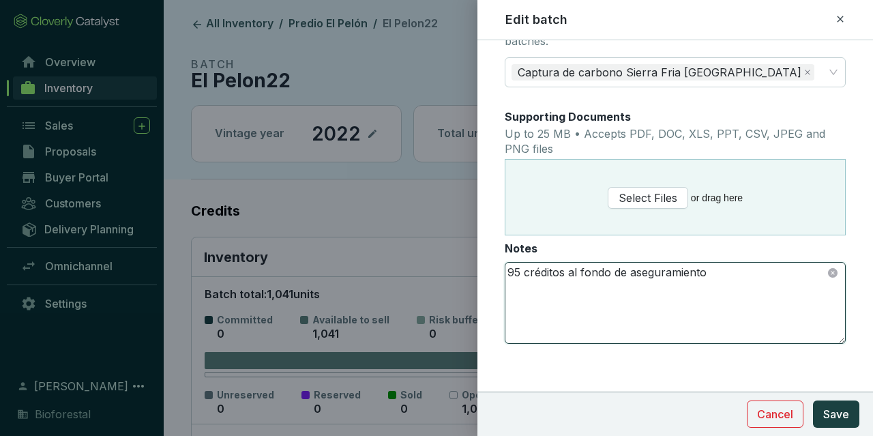
click at [520, 268] on textarea "95 créditos al fondo de aseguramiento" at bounding box center [676, 303] width 340 height 81
click at [521, 269] on textarea "95 créditos al fondo de aseguramiento" at bounding box center [676, 303] width 340 height 81
type textarea "90 créditos al fondo de aseguramiento"
click at [821, 418] on button "Save" at bounding box center [836, 414] width 46 height 27
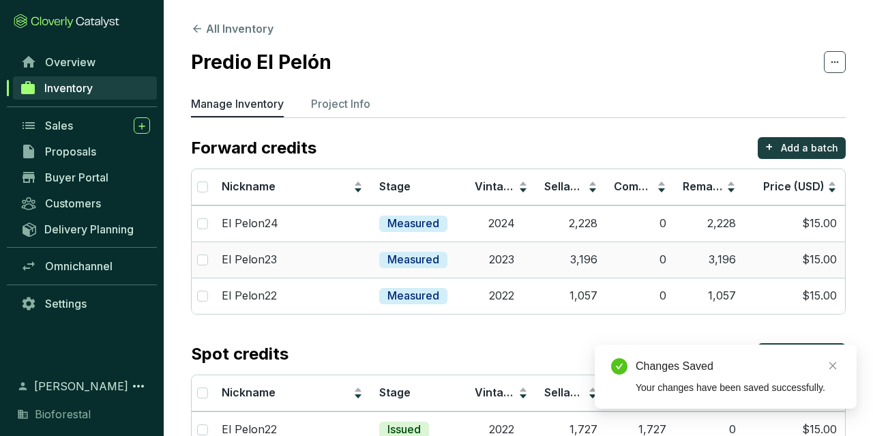
click at [501, 259] on td "2023" at bounding box center [502, 260] width 70 height 36
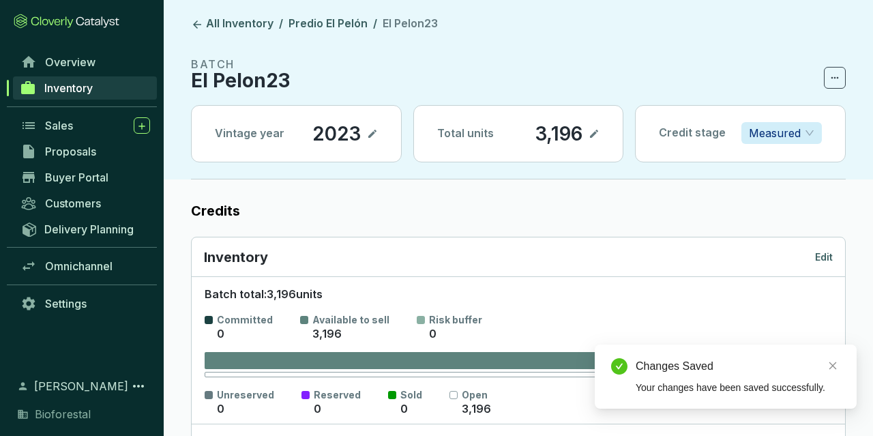
click at [819, 254] on p "Edit" at bounding box center [824, 257] width 18 height 14
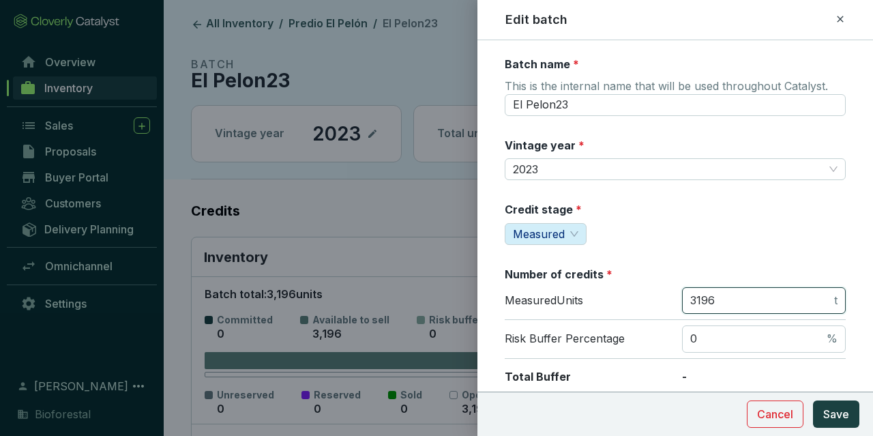
drag, startPoint x: 722, startPoint y: 297, endPoint x: 698, endPoint y: 304, distance: 25.0
click at [698, 304] on input "3196" at bounding box center [760, 300] width 141 height 15
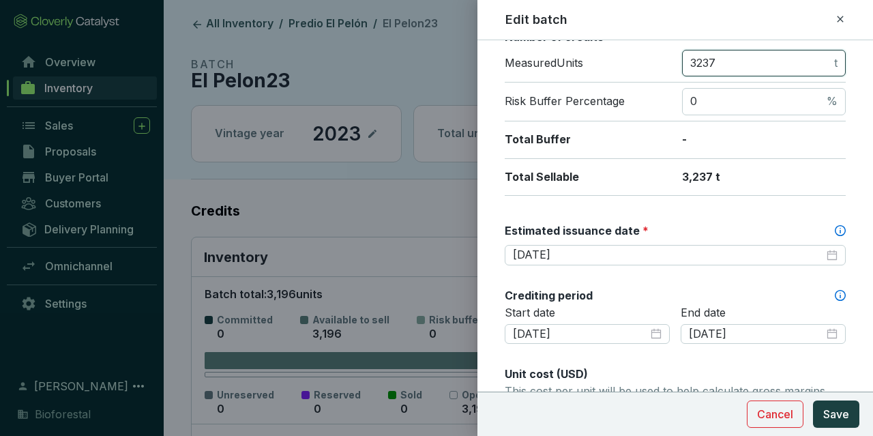
type input "3237"
click at [704, 224] on div "Estimated issuance date *" at bounding box center [675, 230] width 341 height 15
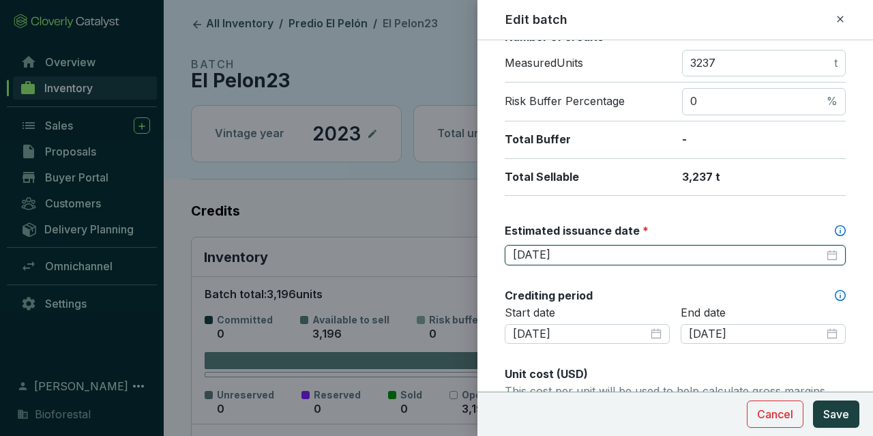
click at [704, 248] on input "[DATE]" at bounding box center [668, 255] width 311 height 15
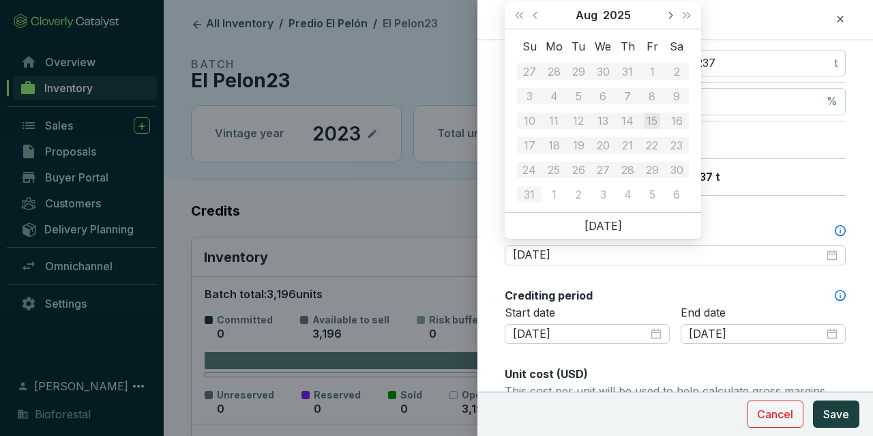
click at [674, 10] on button "Next month (PageDown)" at bounding box center [670, 14] width 18 height 27
type input "[DATE]"
click at [598, 123] on div "15" at bounding box center [603, 121] width 16 height 16
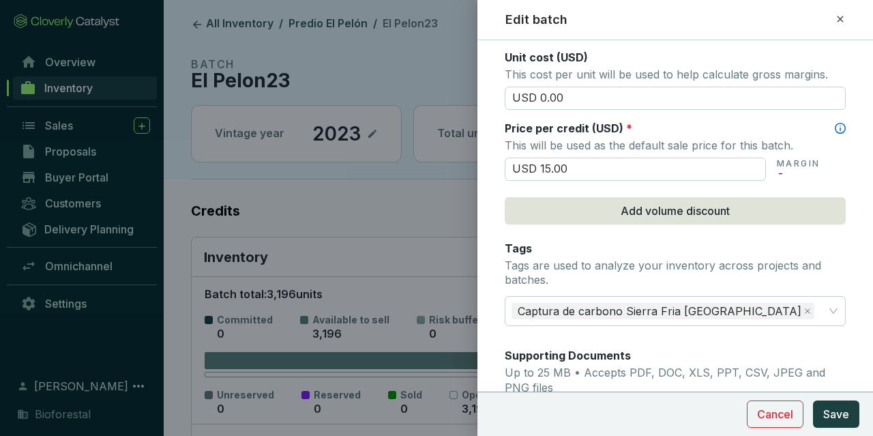
scroll to position [793, 0]
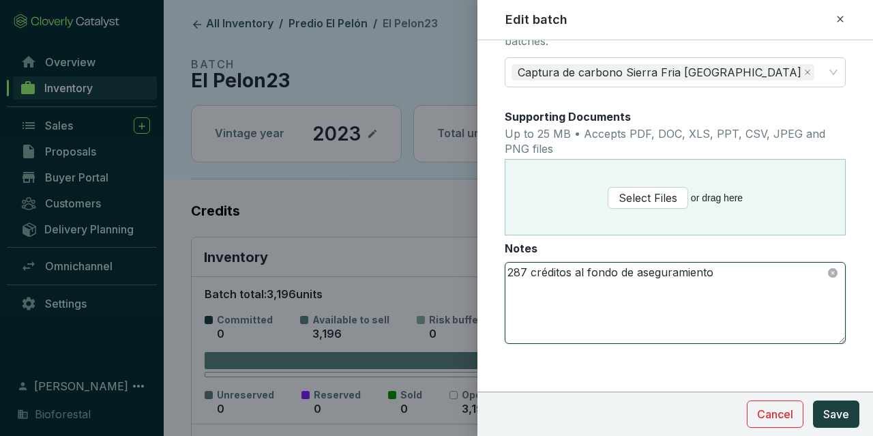
click at [522, 267] on textarea "287 créditos al fondo de aseguramiento" at bounding box center [676, 303] width 340 height 81
type textarea "277 créditos al fondo de aseguramiento"
click at [853, 422] on button "Save" at bounding box center [836, 414] width 46 height 27
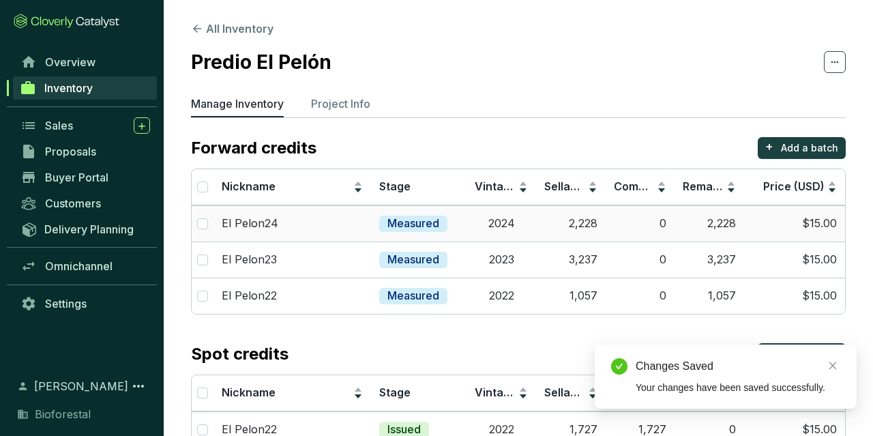
click at [496, 233] on td "2024" at bounding box center [502, 223] width 70 height 36
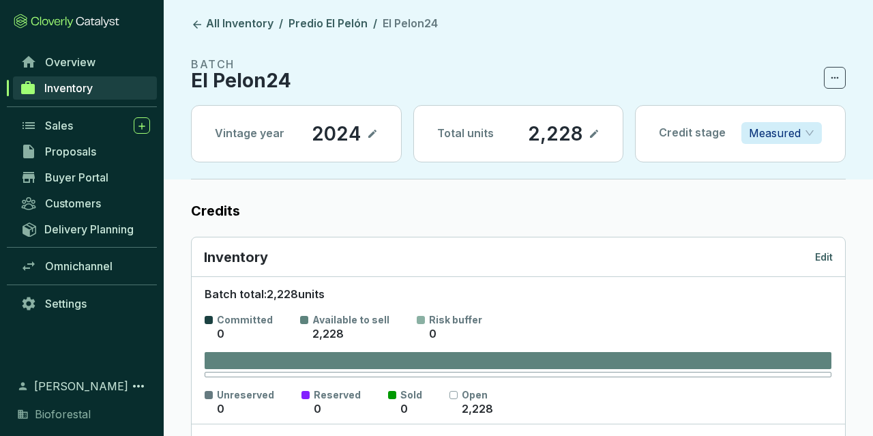
click at [824, 246] on div "Inventory Edit" at bounding box center [519, 257] width 654 height 40
click at [825, 253] on p "Edit" at bounding box center [824, 257] width 18 height 14
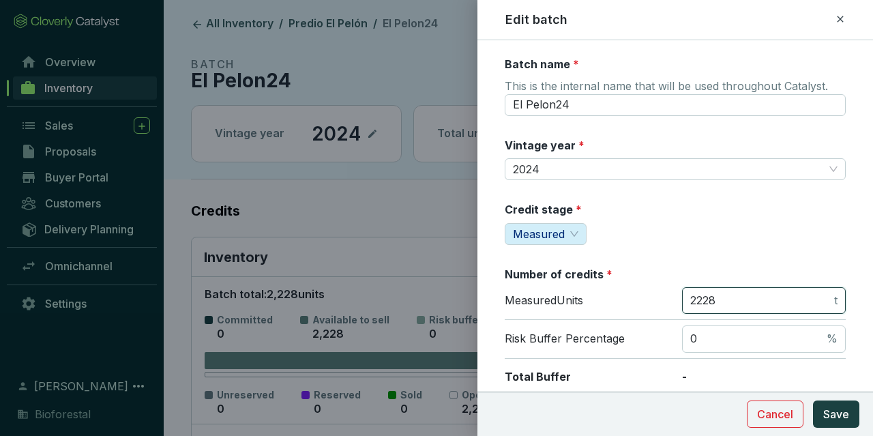
click at [731, 298] on input "2228" at bounding box center [760, 300] width 141 height 15
type input "2245"
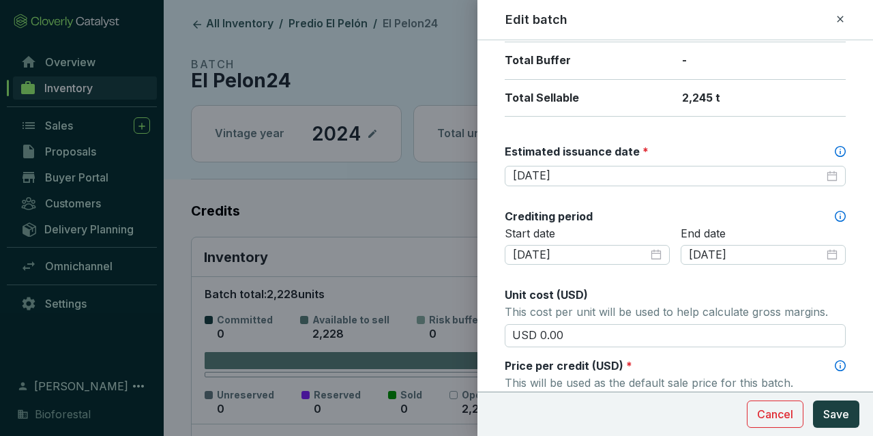
scroll to position [396, 0]
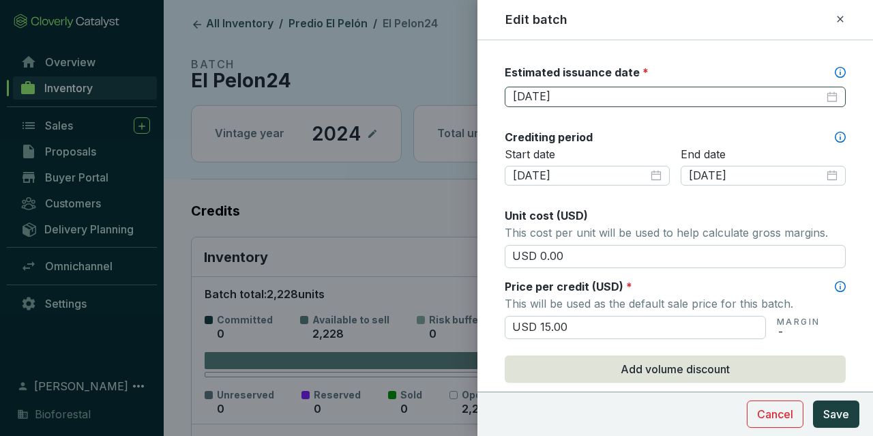
drag, startPoint x: 622, startPoint y: 77, endPoint x: 613, endPoint y: 87, distance: 13.0
click at [621, 76] on div "Estimated issuance date *" at bounding box center [675, 75] width 341 height 21
click at [613, 89] on input "[DATE]" at bounding box center [668, 96] width 311 height 15
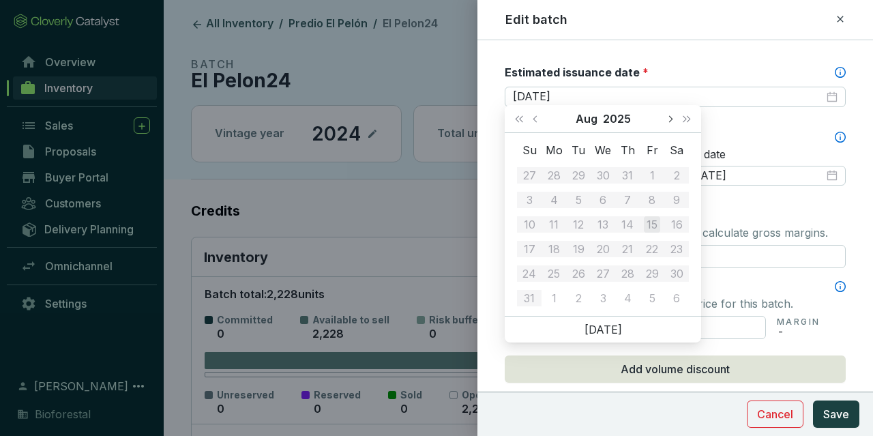
click at [671, 114] on button "Next month (PageDown)" at bounding box center [670, 118] width 18 height 27
type input "2025-10-15"
click at [611, 226] on div "15" at bounding box center [603, 224] width 16 height 16
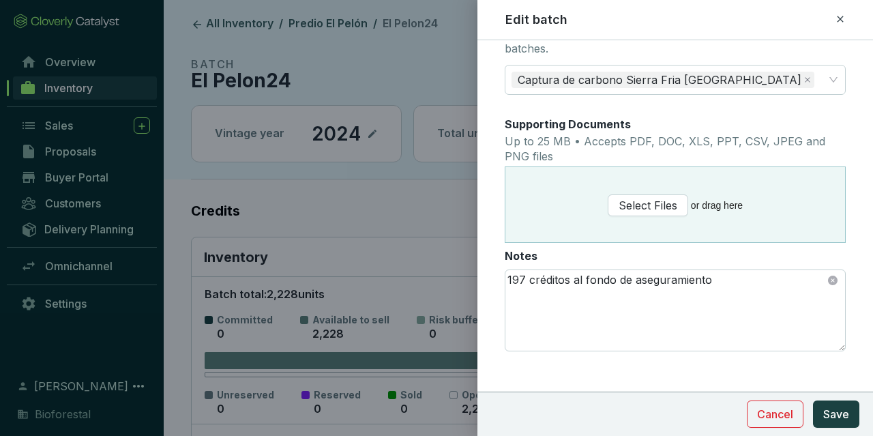
scroll to position [793, 0]
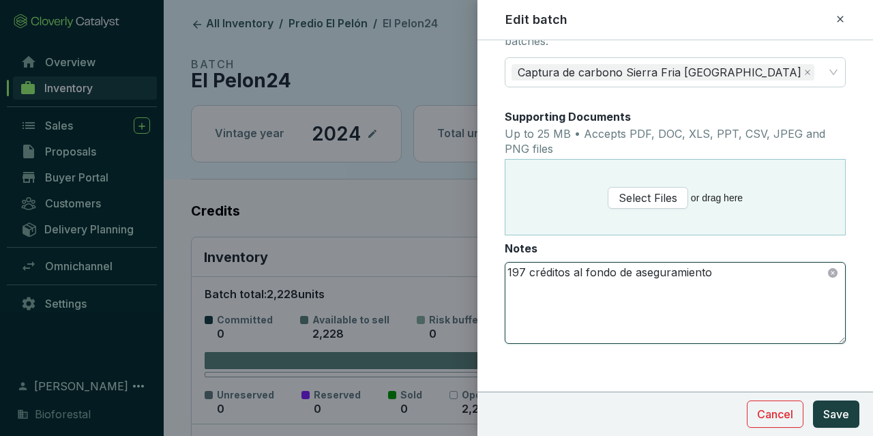
click at [527, 272] on textarea "197 créditos al fondo de aseguramiento" at bounding box center [676, 303] width 340 height 81
type textarea "192 créditos al fondo de aseguramiento"
click at [835, 403] on button "Save" at bounding box center [836, 414] width 46 height 27
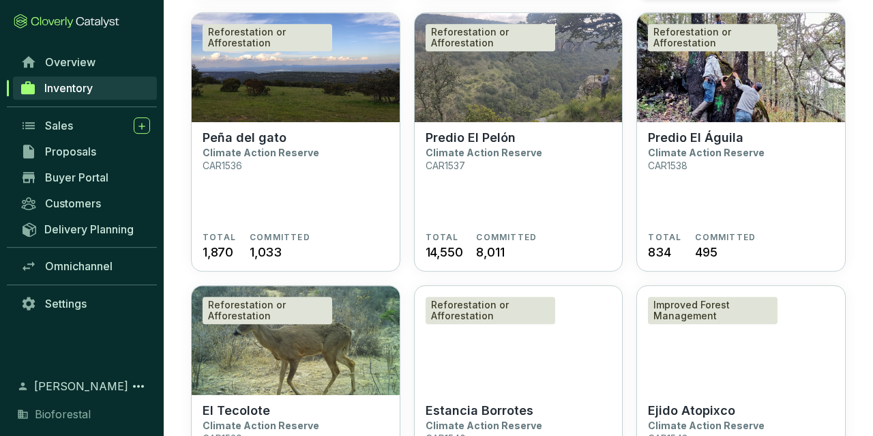
scroll to position [426, 0]
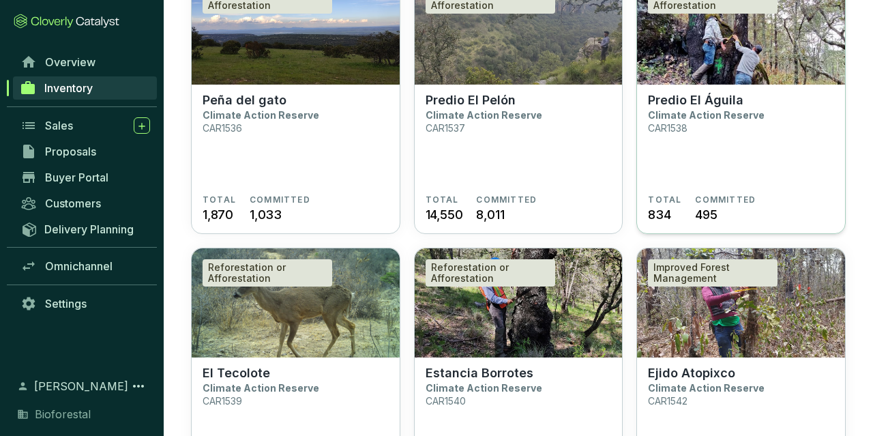
click at [772, 128] on section "Predio El Águila Climate Action Reserve CAR1538" at bounding box center [741, 144] width 186 height 102
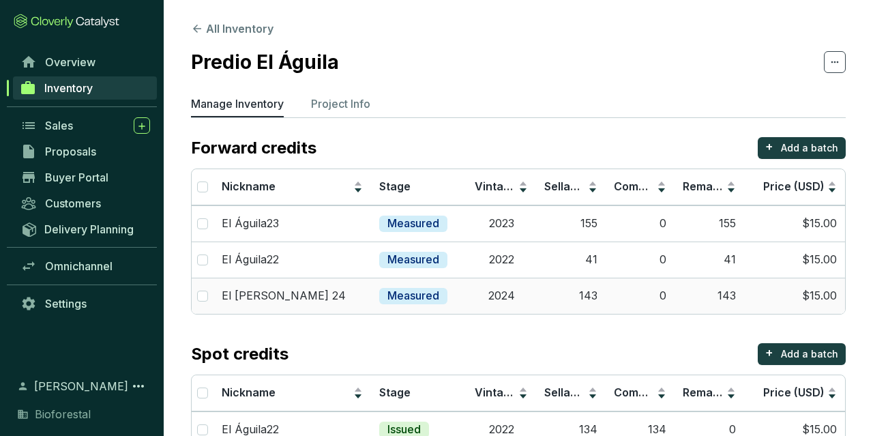
click at [731, 292] on td "143" at bounding box center [710, 296] width 70 height 36
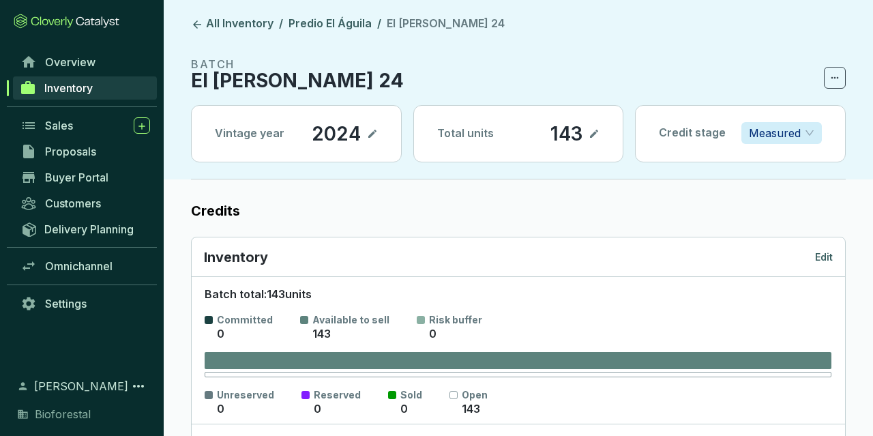
click at [822, 257] on p "Edit" at bounding box center [824, 257] width 18 height 14
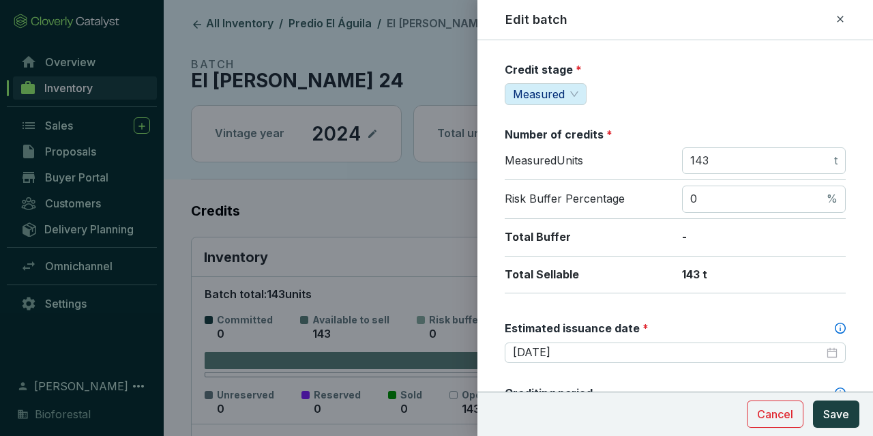
scroll to position [237, 0]
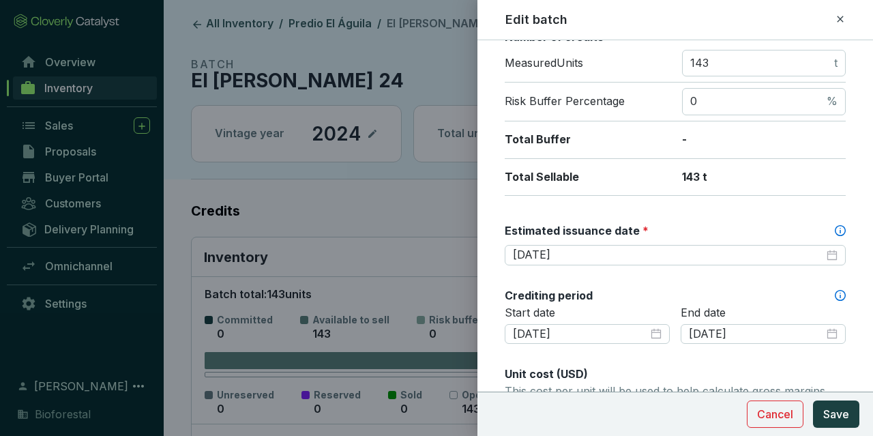
drag, startPoint x: 729, startPoint y: 72, endPoint x: 673, endPoint y: 59, distance: 57.9
click at [673, 59] on div "Measured Units 143 t" at bounding box center [675, 66] width 341 height 33
drag, startPoint x: 738, startPoint y: 66, endPoint x: 501, endPoint y: 37, distance: 237.8
click at [690, 56] on input "143" at bounding box center [760, 63] width 141 height 15
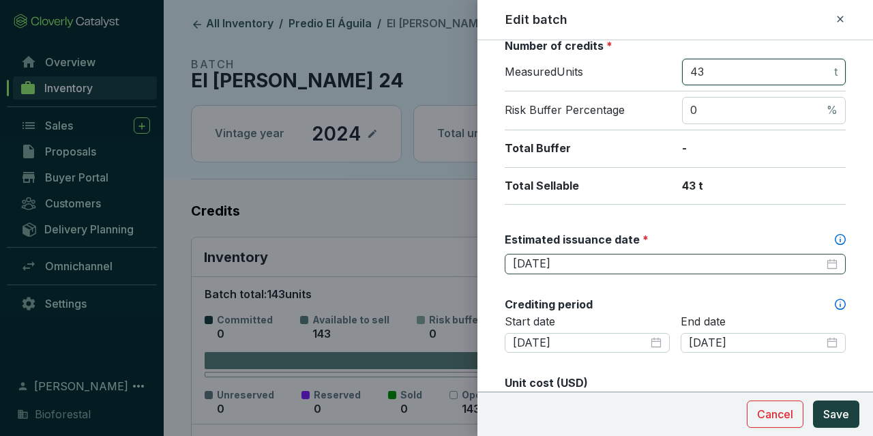
click at [596, 269] on div "[DATE]" at bounding box center [675, 264] width 341 height 20
type input "43"
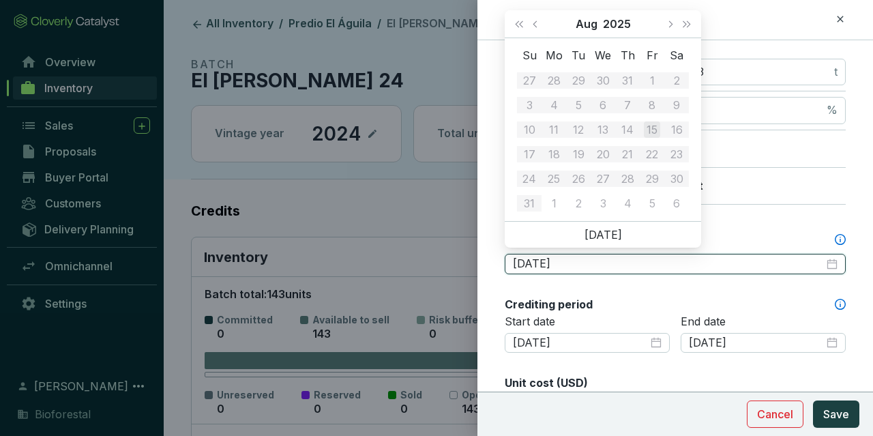
click at [596, 267] on div "[DATE]" at bounding box center [675, 264] width 341 height 20
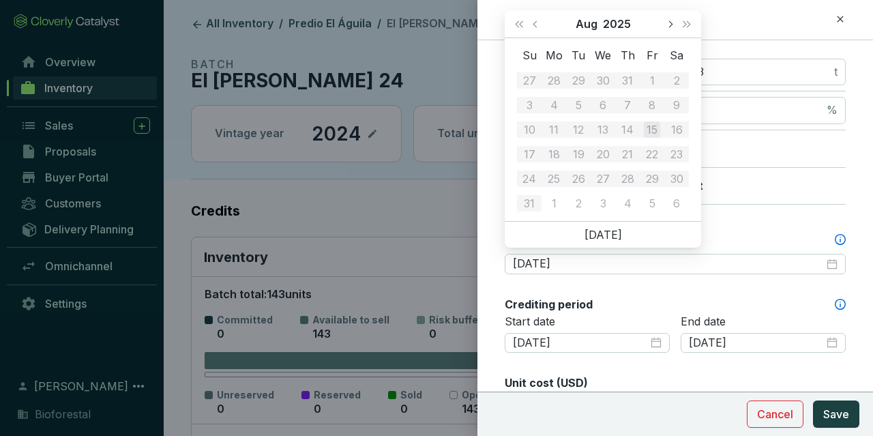
click at [669, 32] on button "Next month (PageDown)" at bounding box center [670, 23] width 18 height 27
type input "[DATE]"
drag, startPoint x: 604, startPoint y: 126, endPoint x: 608, endPoint y: 156, distance: 30.3
click at [605, 126] on div "15" at bounding box center [603, 129] width 16 height 16
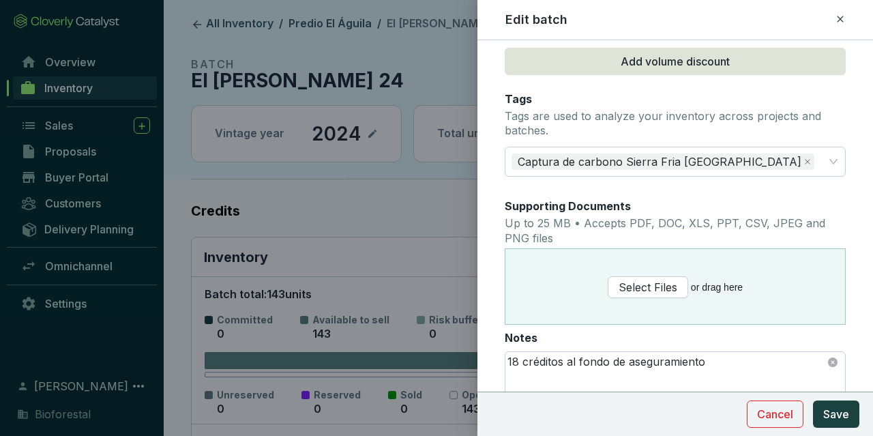
scroll to position [793, 0]
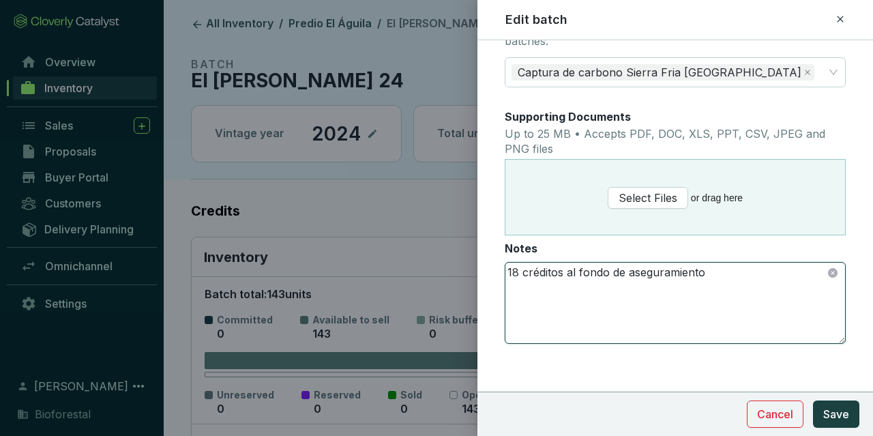
drag, startPoint x: 518, startPoint y: 266, endPoint x: 463, endPoint y: 258, distance: 55.9
click at [506, 263] on textarea "18 créditos al fondo de aseguramiento" at bounding box center [676, 303] width 340 height 81
type textarea "3 créditos al fondo de aseguramiento"
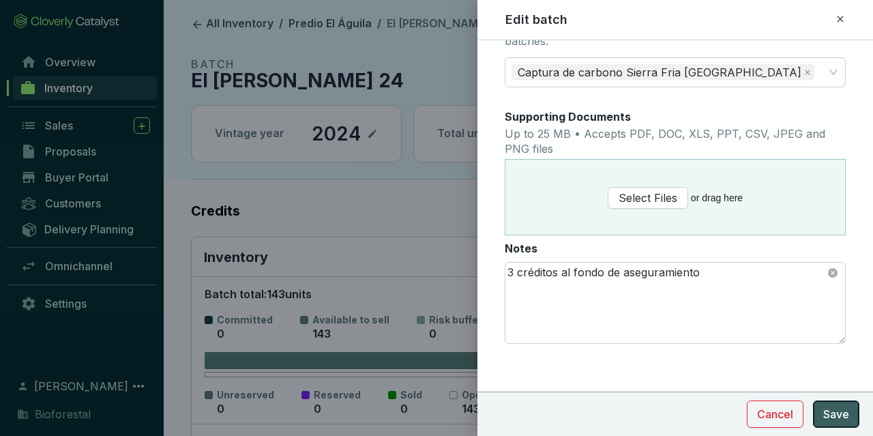
click at [852, 407] on button "Save" at bounding box center [836, 414] width 46 height 27
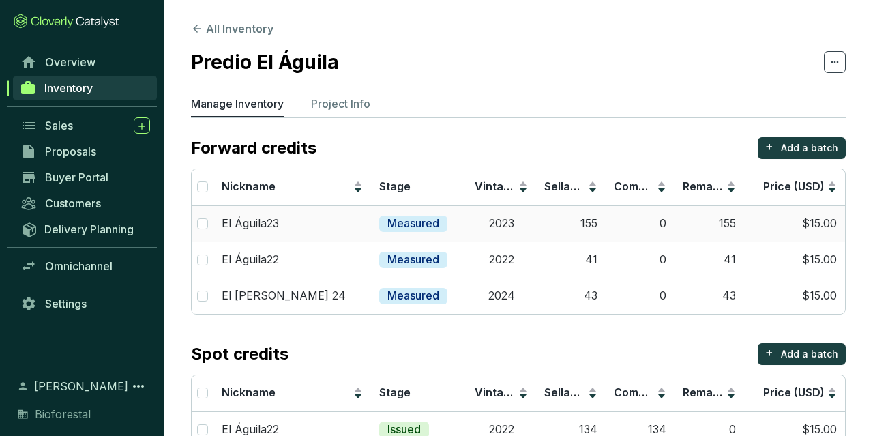
click at [501, 219] on td "2023" at bounding box center [502, 223] width 70 height 36
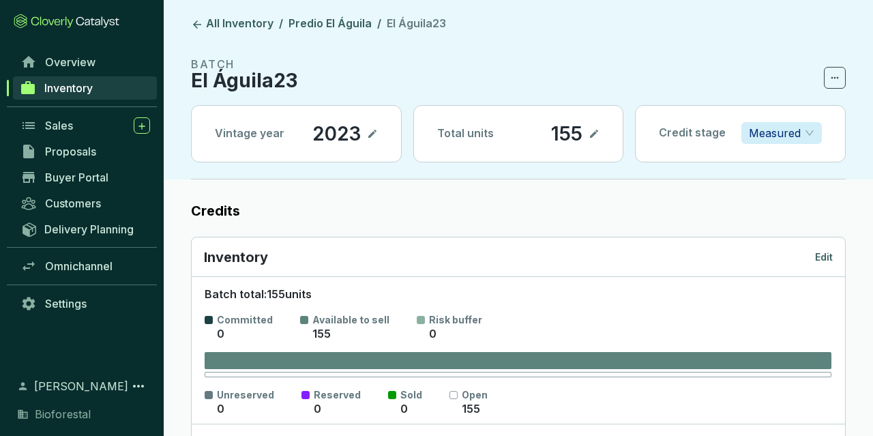
click at [823, 258] on p "Edit" at bounding box center [824, 257] width 18 height 14
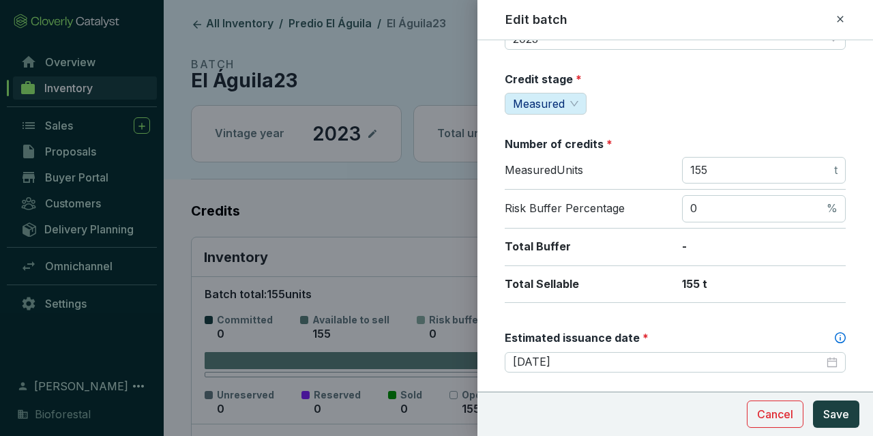
scroll to position [158, 0]
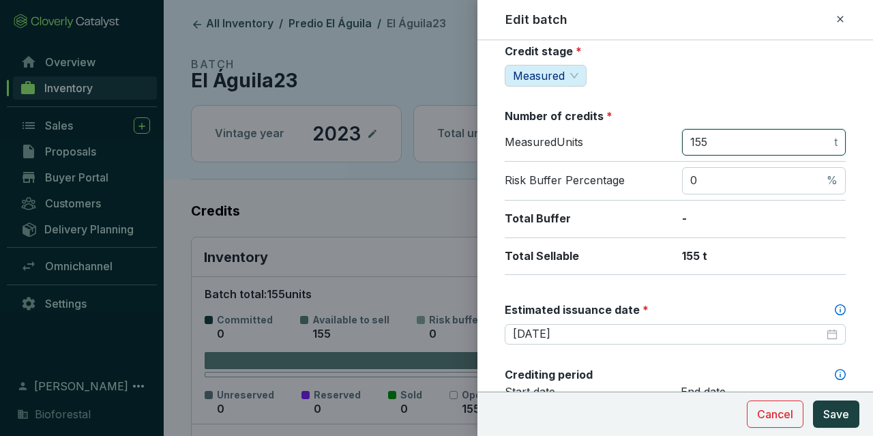
click at [717, 143] on input "155" at bounding box center [760, 142] width 141 height 15
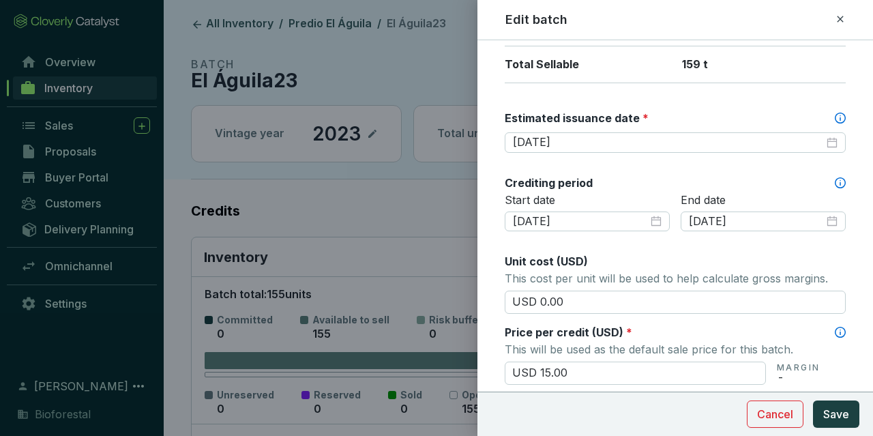
scroll to position [317, 0]
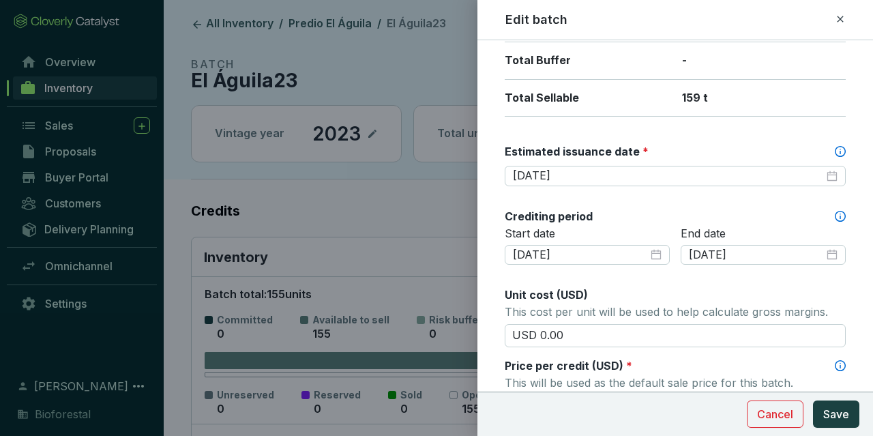
type input "159"
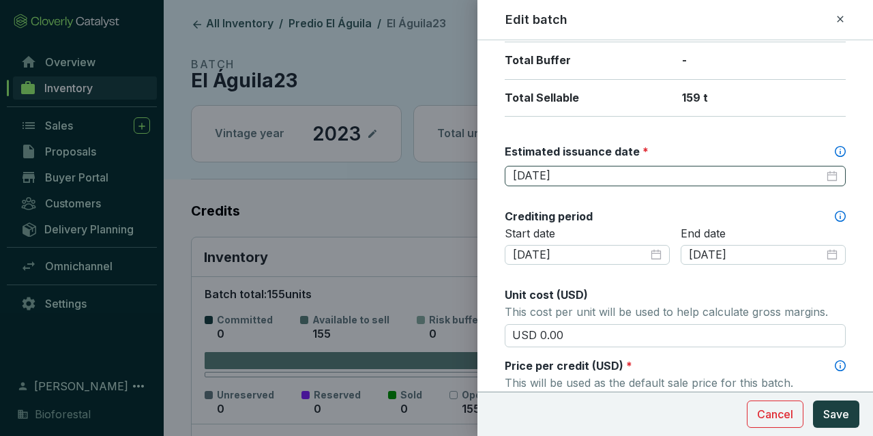
click at [643, 182] on div "Batch name * This is the internal name that will be used throughout Catalyst. E…" at bounding box center [675, 288] width 341 height 1096
click at [641, 174] on input "[DATE]" at bounding box center [668, 176] width 311 height 15
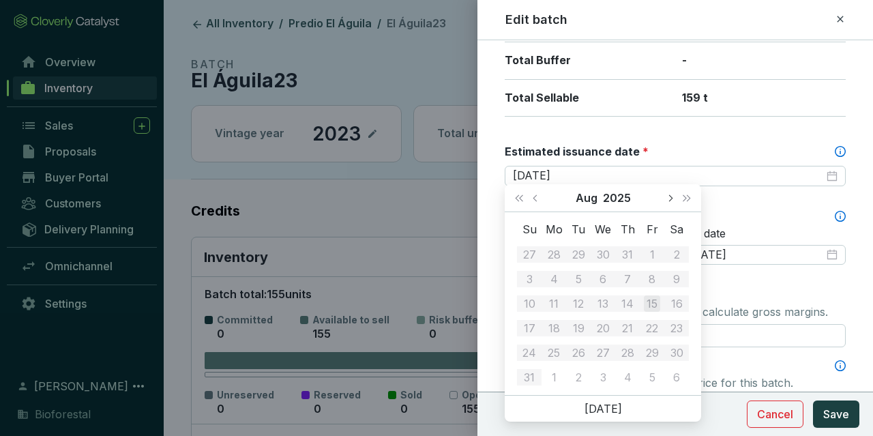
click at [669, 194] on button "Next month (PageDown)" at bounding box center [670, 197] width 18 height 27
type input "[DATE]"
click at [600, 300] on div "15" at bounding box center [603, 303] width 16 height 16
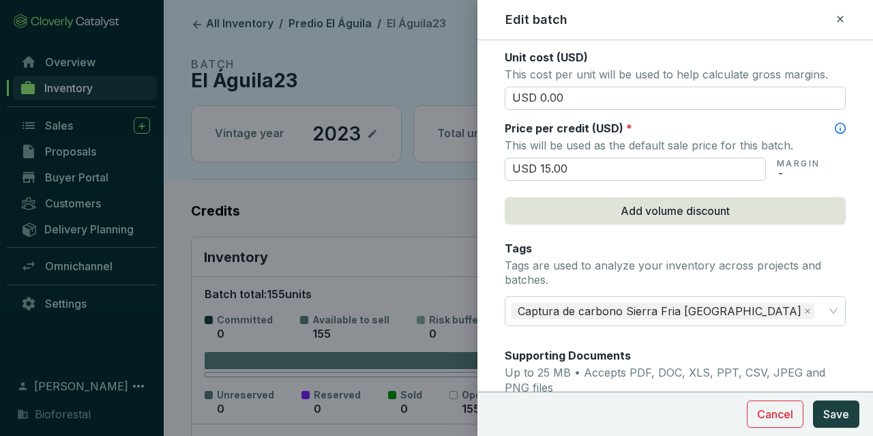
scroll to position [793, 0]
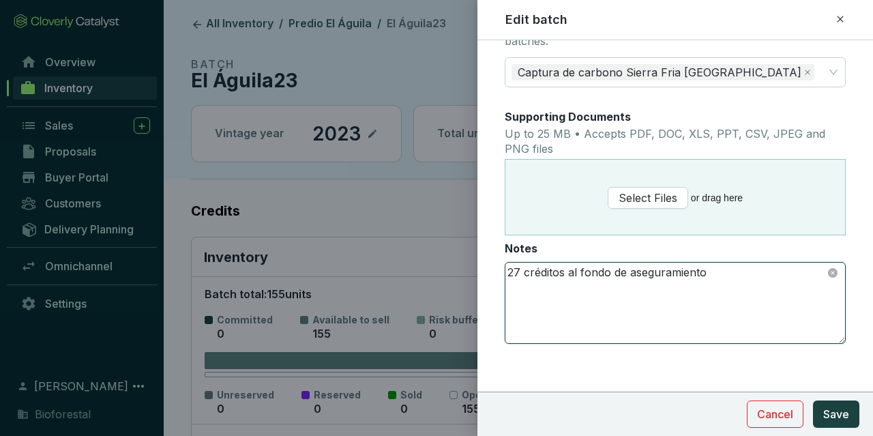
drag, startPoint x: 519, startPoint y: 267, endPoint x: 481, endPoint y: 272, distance: 38.5
click at [506, 272] on textarea "27 créditos al fondo de aseguramiento" at bounding box center [676, 303] width 340 height 81
type textarea "12 créditos al fondo de aseguramiento"
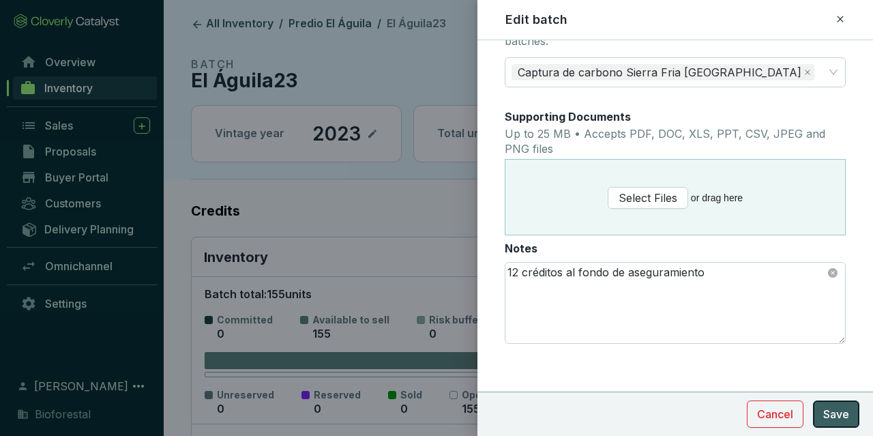
click at [822, 411] on button "Save" at bounding box center [836, 414] width 46 height 27
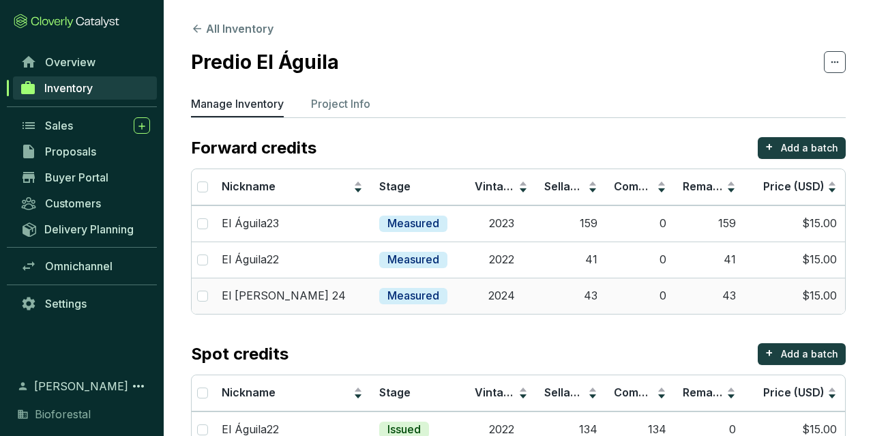
click at [517, 297] on td "2024" at bounding box center [502, 296] width 70 height 36
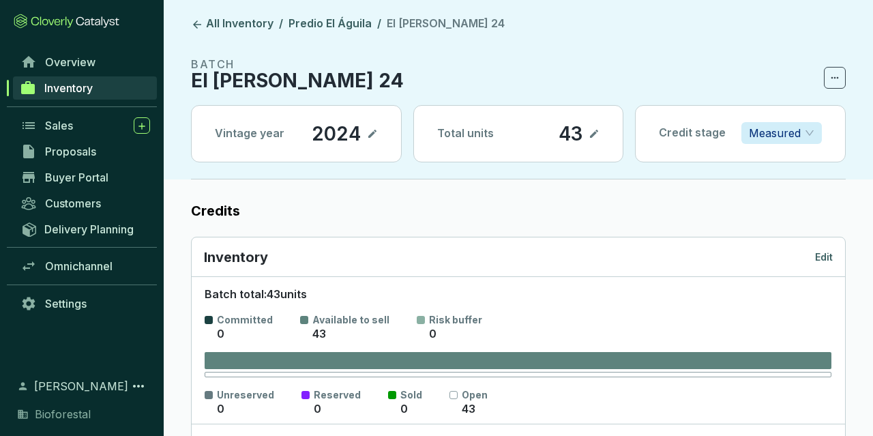
click at [815, 254] on div "Inventory Edit" at bounding box center [518, 257] width 629 height 19
click at [821, 252] on p "Edit" at bounding box center [824, 257] width 18 height 14
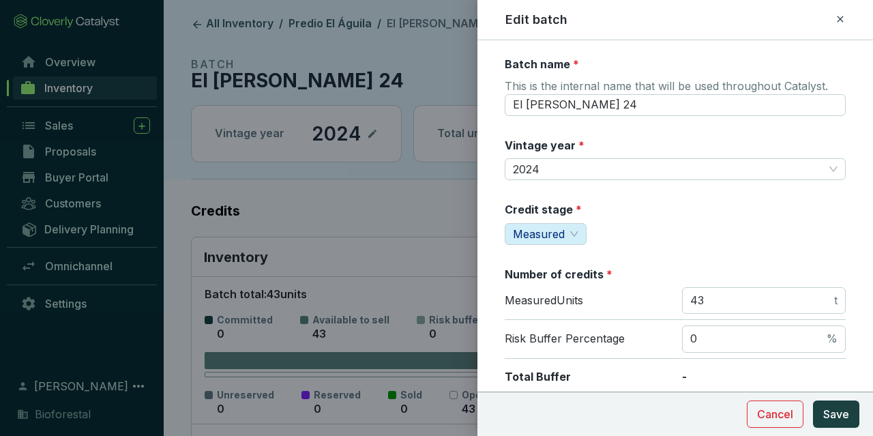
click at [776, 300] on input "43" at bounding box center [760, 300] width 141 height 15
drag, startPoint x: 775, startPoint y: 300, endPoint x: 658, endPoint y: 295, distance: 116.8
click at [690, 295] on input "43" at bounding box center [760, 300] width 141 height 15
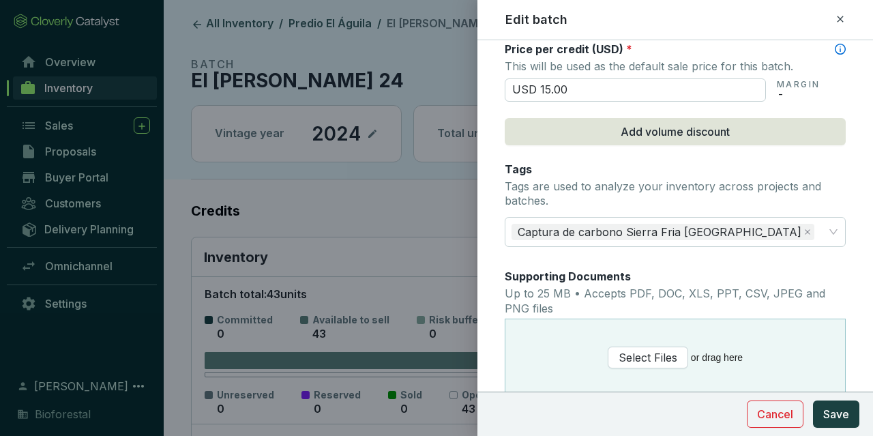
scroll to position [793, 0]
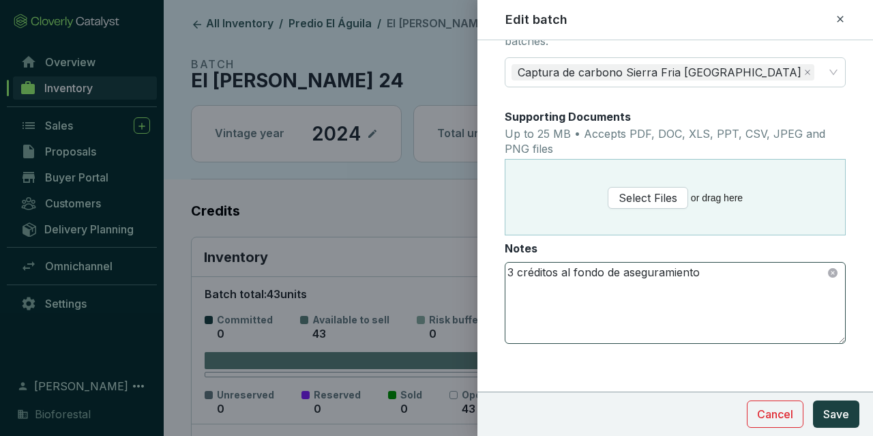
type input "145"
drag, startPoint x: 518, startPoint y: 267, endPoint x: 491, endPoint y: 265, distance: 27.3
click at [506, 265] on textarea "3 créditos al fondo de aseguramiento" at bounding box center [676, 303] width 340 height 81
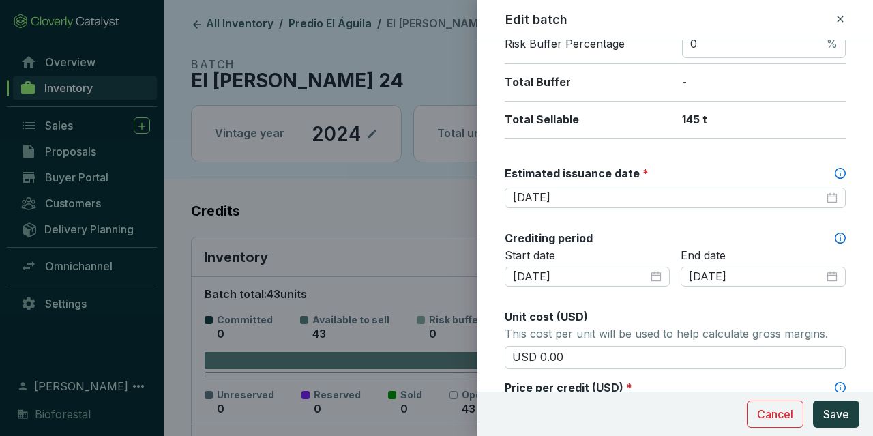
scroll to position [239, 0]
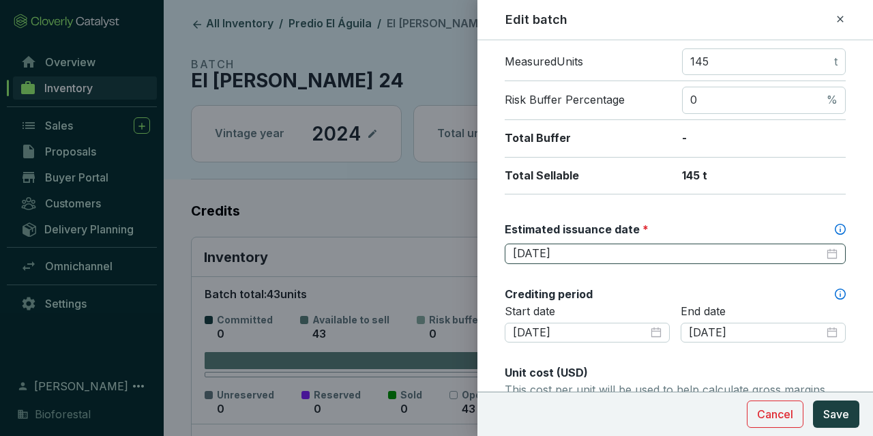
type textarea "12 créditos al fondo de aseguramiento"
click at [585, 247] on input "2025-10-15" at bounding box center [668, 253] width 311 height 15
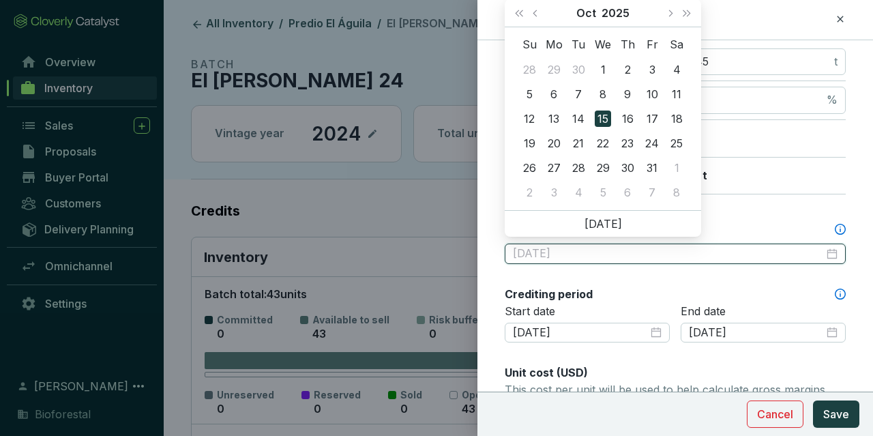
type input "2025-10-15"
click at [604, 119] on div "15" at bounding box center [603, 119] width 16 height 16
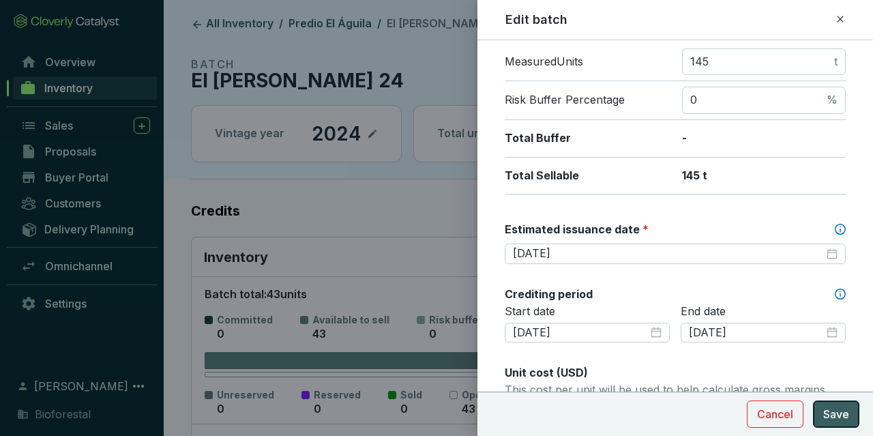
click at [843, 403] on button "Save" at bounding box center [836, 414] width 46 height 27
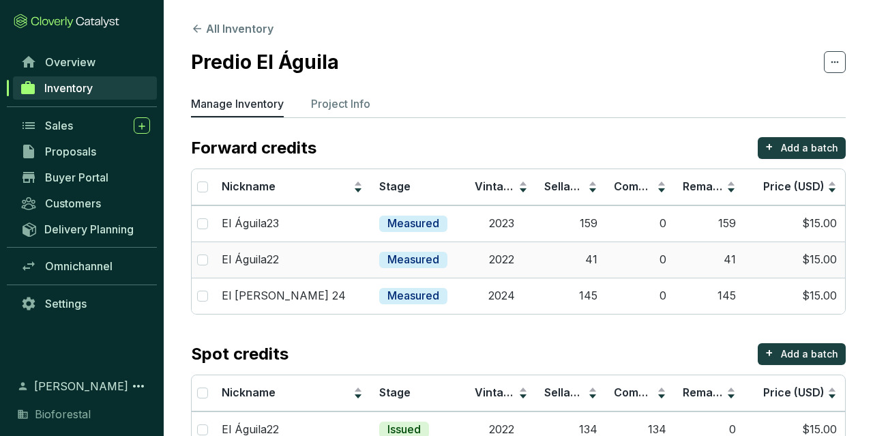
click at [534, 263] on td "2022" at bounding box center [502, 260] width 70 height 36
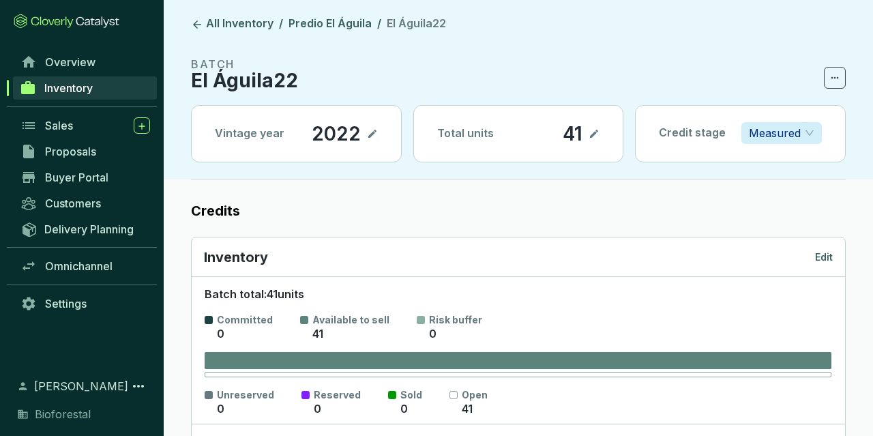
drag, startPoint x: 810, startPoint y: 255, endPoint x: 817, endPoint y: 254, distance: 7.6
click at [810, 256] on div "Inventory Edit" at bounding box center [518, 257] width 629 height 19
click at [818, 253] on p "Edit" at bounding box center [824, 257] width 18 height 14
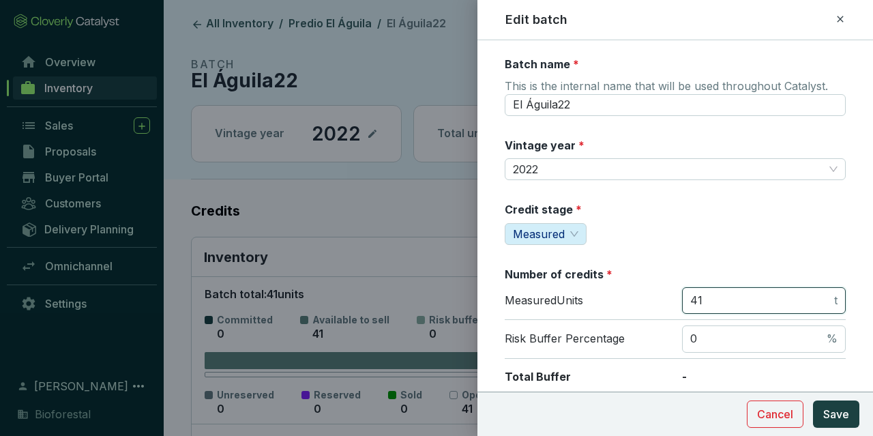
click at [709, 306] on input "41" at bounding box center [760, 300] width 141 height 15
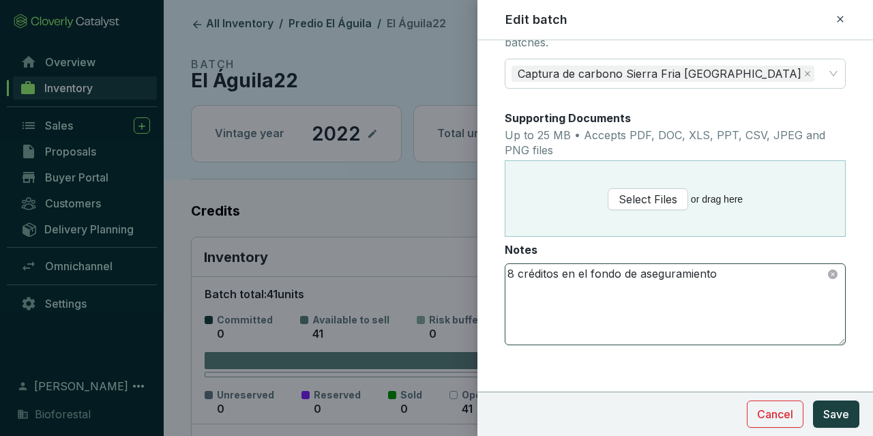
scroll to position [793, 0]
type input "43"
drag, startPoint x: 512, startPoint y: 263, endPoint x: 470, endPoint y: 267, distance: 41.8
click at [506, 267] on textarea "8 créditos en el fondo de aseguramiento" at bounding box center [676, 303] width 340 height 81
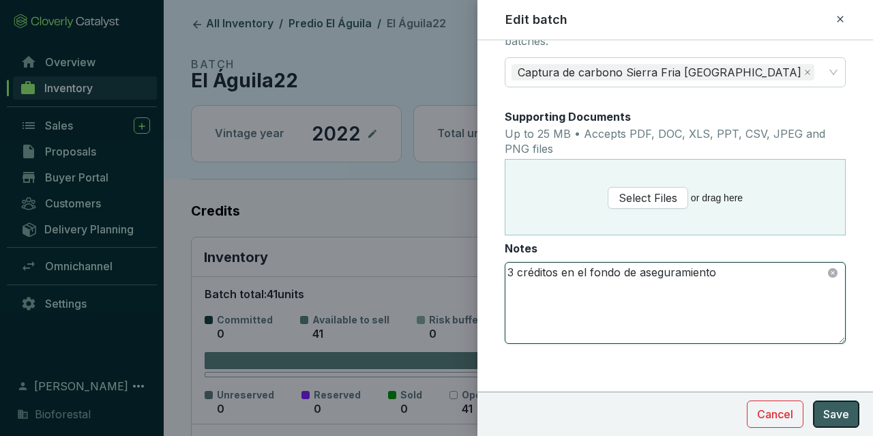
type textarea "3 créditos en el fondo de aseguramiento"
click at [837, 422] on span "Save" at bounding box center [837, 414] width 26 height 16
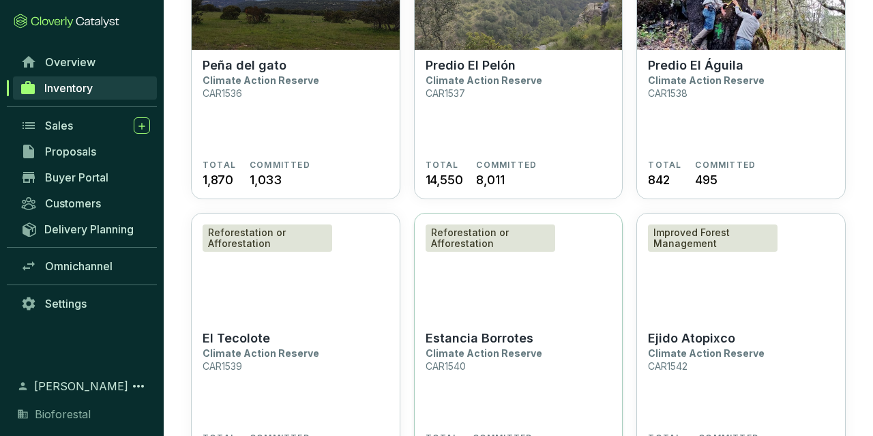
scroll to position [497, 0]
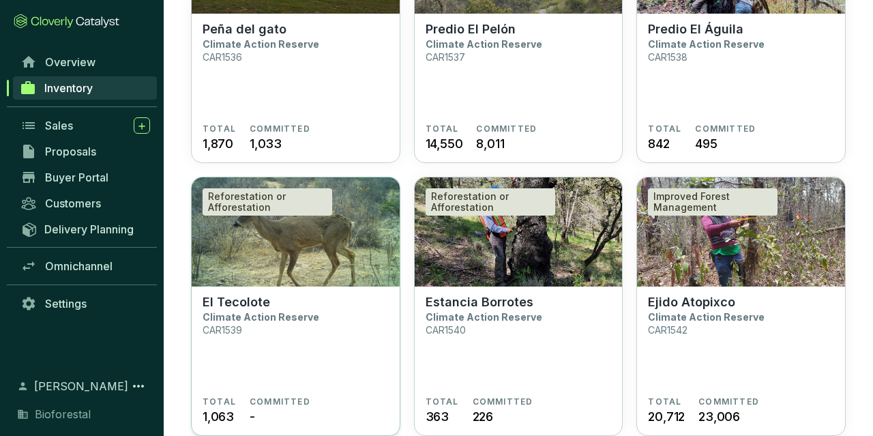
click at [328, 297] on section "El Tecolote Climate Action Reserve CAR1539" at bounding box center [296, 346] width 186 height 102
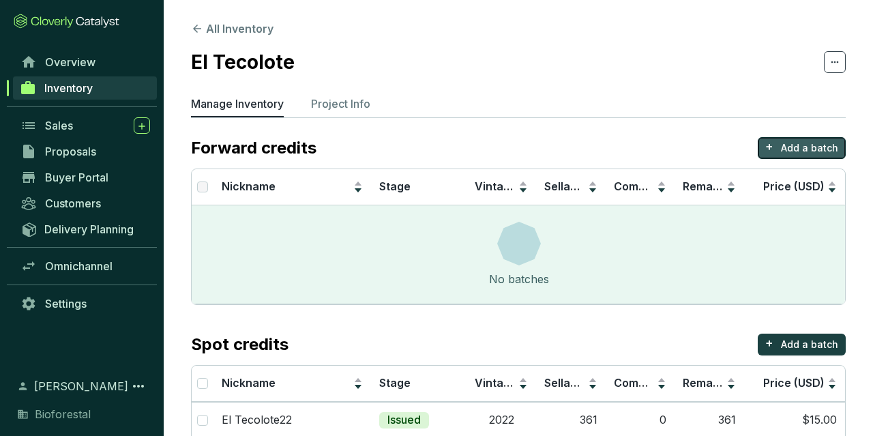
click at [806, 140] on button "+ Add a batch" at bounding box center [802, 148] width 88 height 22
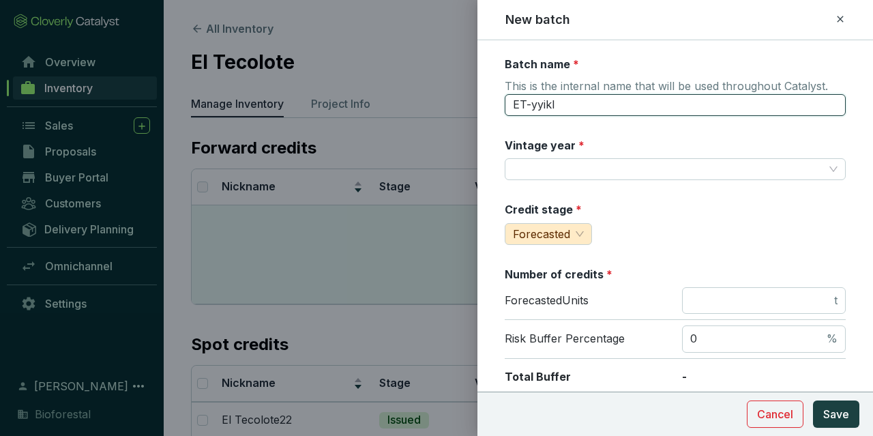
drag, startPoint x: 607, startPoint y: 100, endPoint x: 478, endPoint y: 99, distance: 129.0
click at [505, 99] on input "ET-yyikl" at bounding box center [675, 105] width 341 height 22
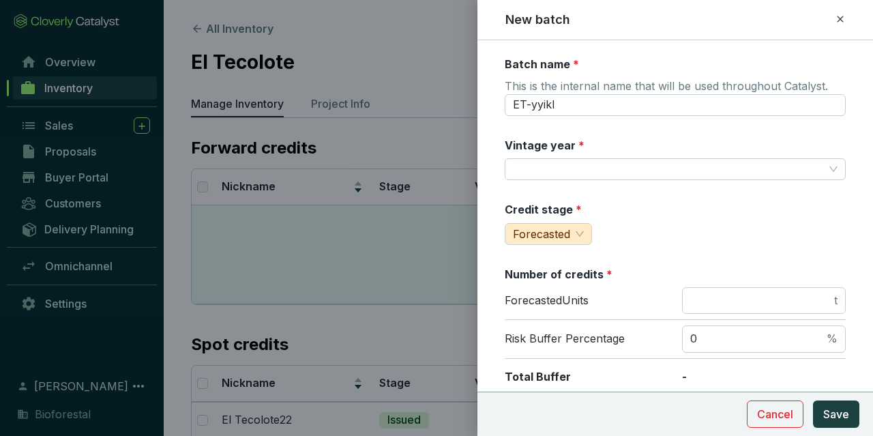
click at [413, 214] on div at bounding box center [436, 218] width 873 height 436
drag, startPoint x: 411, startPoint y: 215, endPoint x: 477, endPoint y: 241, distance: 70.4
click at [411, 215] on div at bounding box center [436, 218] width 873 height 436
click at [797, 426] on button "Cancel" at bounding box center [775, 414] width 57 height 27
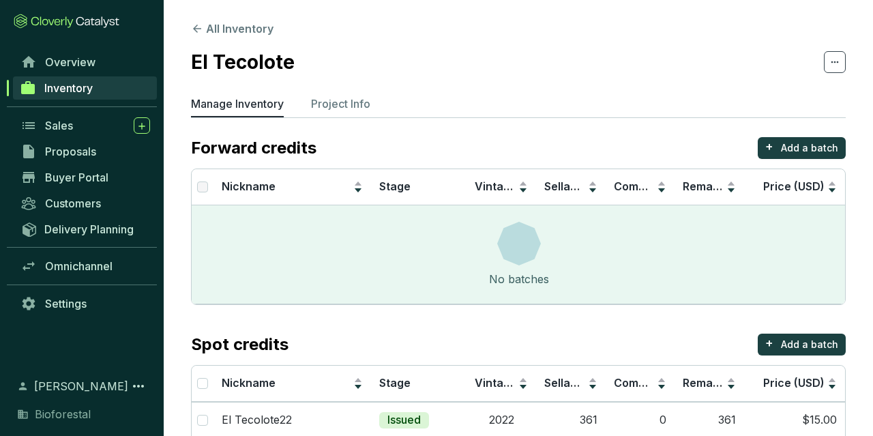
click at [51, 92] on span "Inventory" at bounding box center [68, 88] width 48 height 14
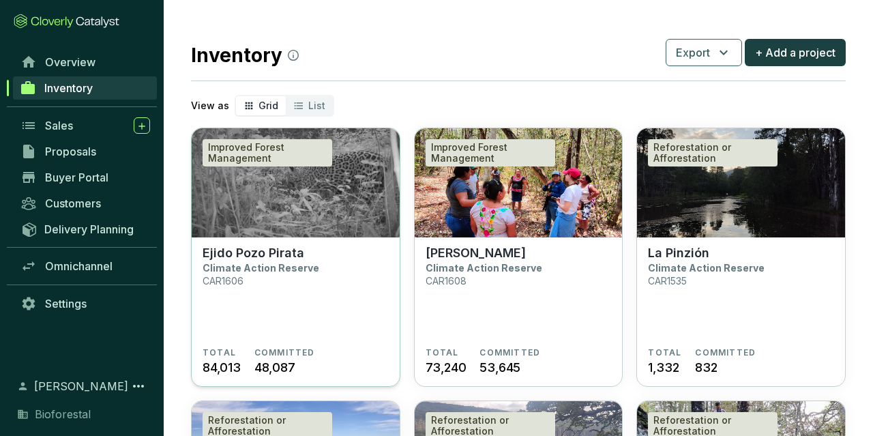
click at [304, 273] on p "Climate Action Reserve" at bounding box center [261, 268] width 117 height 12
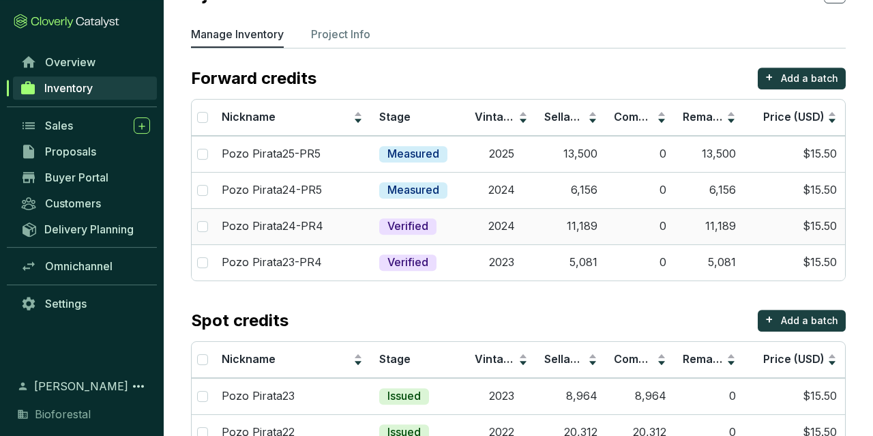
scroll to position [71, 0]
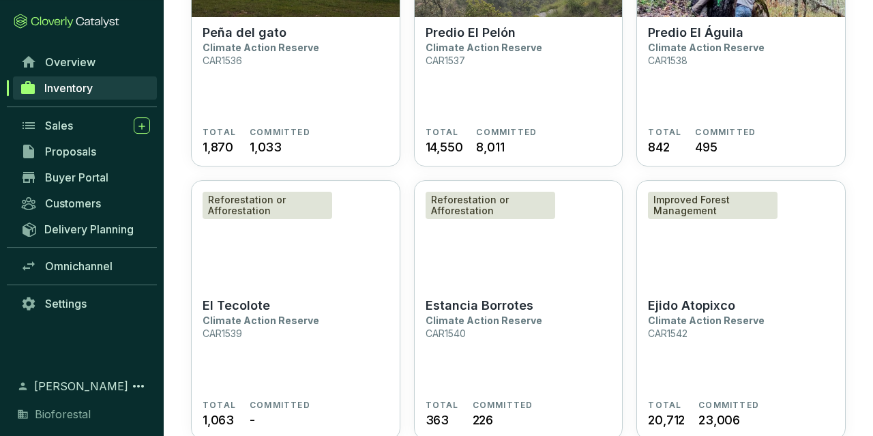
scroll to position [568, 0]
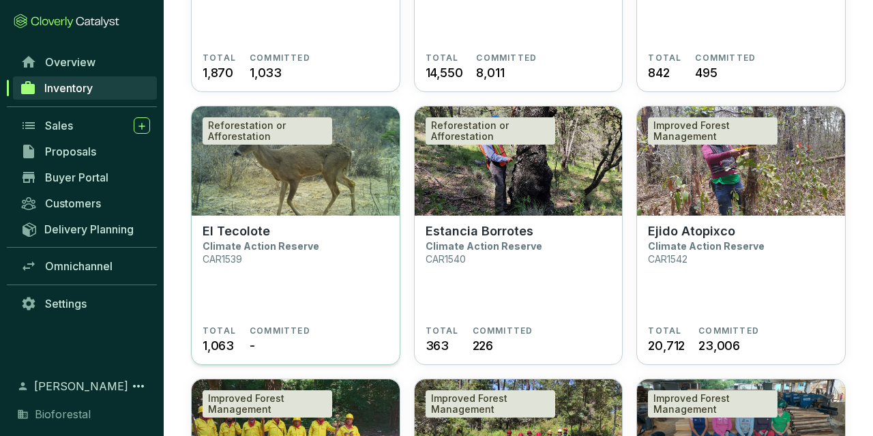
click at [375, 224] on section "El Tecolote Climate Action Reserve CAR1539" at bounding box center [296, 275] width 186 height 102
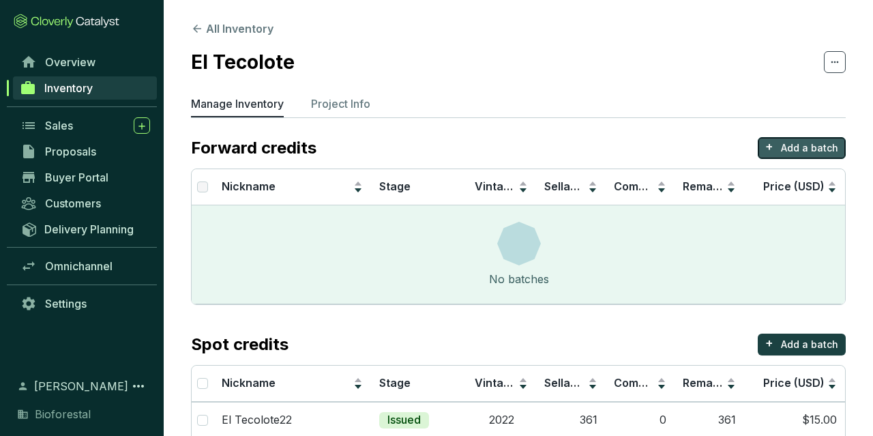
click at [802, 147] on p "Add a batch" at bounding box center [809, 148] width 57 height 14
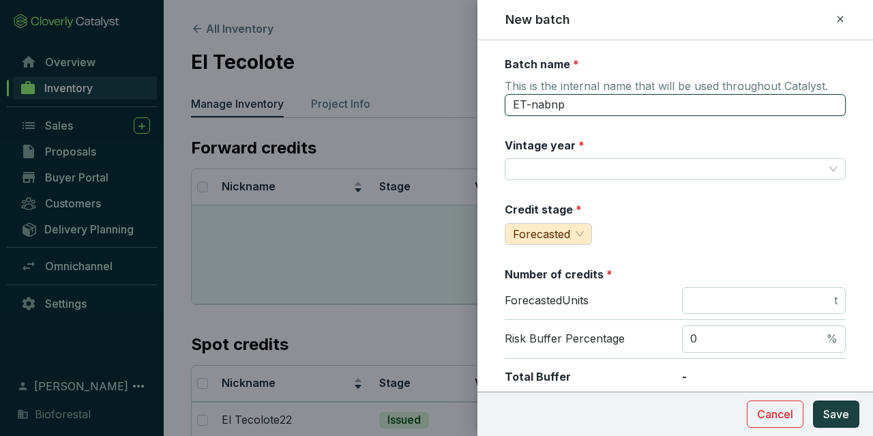
drag, startPoint x: 609, startPoint y: 106, endPoint x: 358, endPoint y: 29, distance: 263.1
click at [505, 94] on input "ET-nabnp" at bounding box center [675, 105] width 341 height 22
click at [583, 96] on input "El Tecolote22 PR3" at bounding box center [675, 105] width 341 height 22
click at [586, 98] on input "El Tecolote22 PR3" at bounding box center [675, 105] width 341 height 22
type input "El Tecolote22-PR3"
